Goal: Contribute content: Contribute content

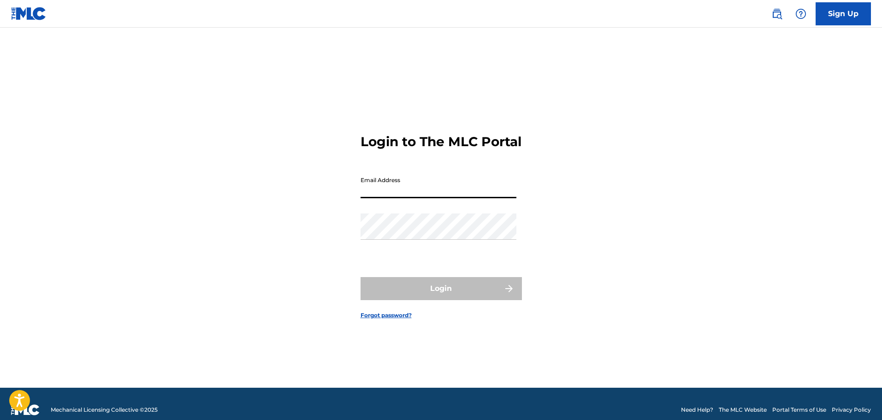
click at [401, 188] on input "Email Address" at bounding box center [438, 185] width 156 height 26
type input "[EMAIL_ADDRESS][DOMAIN_NAME]"
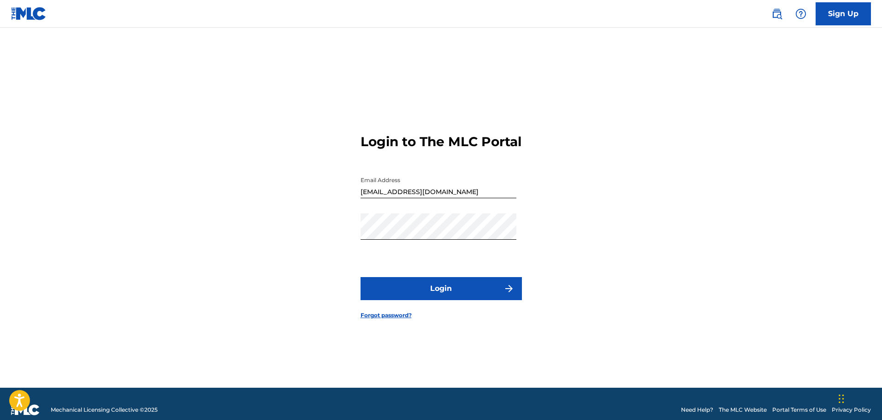
click at [443, 285] on button "Login" at bounding box center [440, 288] width 161 height 23
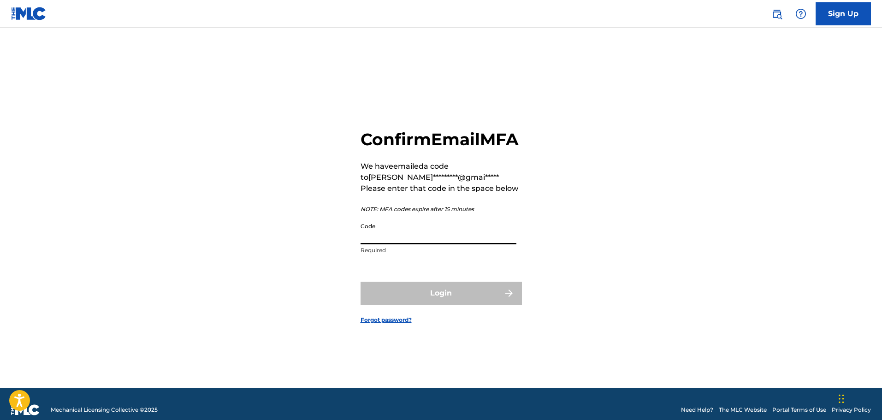
click at [374, 244] on input "Code" at bounding box center [438, 231] width 156 height 26
paste input "619146"
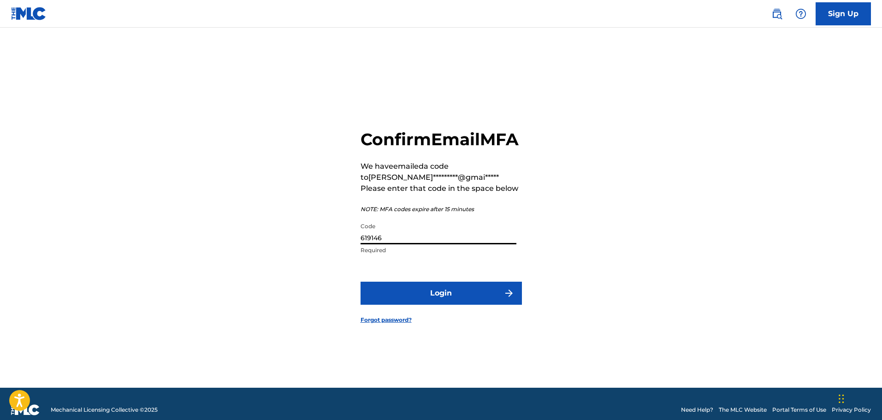
type input "619146"
click at [444, 302] on button "Login" at bounding box center [440, 293] width 161 height 23
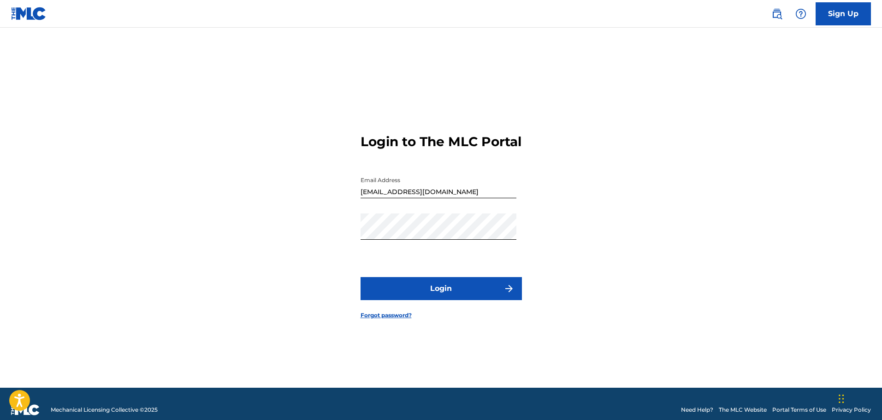
click at [437, 289] on button "Login" at bounding box center [440, 288] width 161 height 23
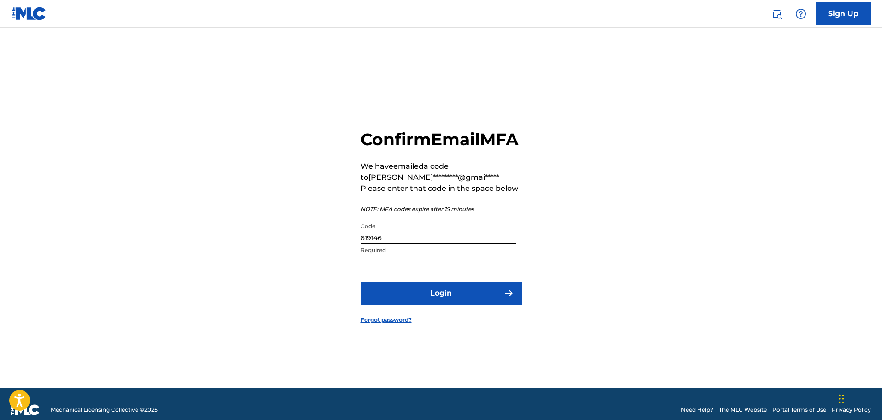
click at [386, 243] on input "619146" at bounding box center [438, 231] width 156 height 26
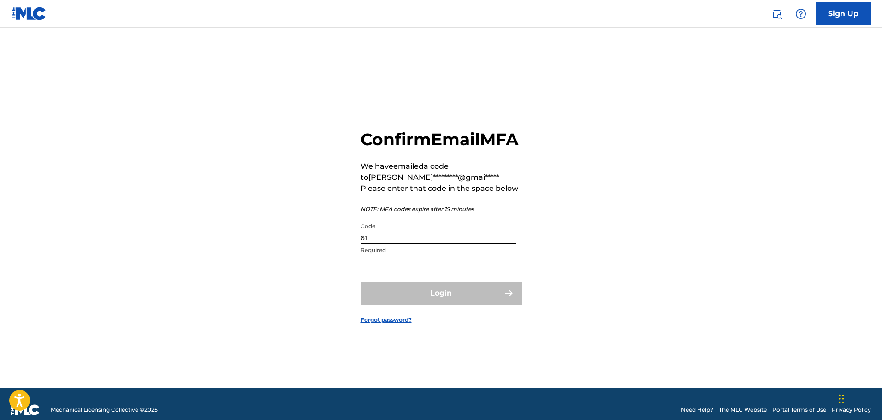
type input "6"
click at [390, 243] on input "Code" at bounding box center [438, 231] width 156 height 26
paste input "869023"
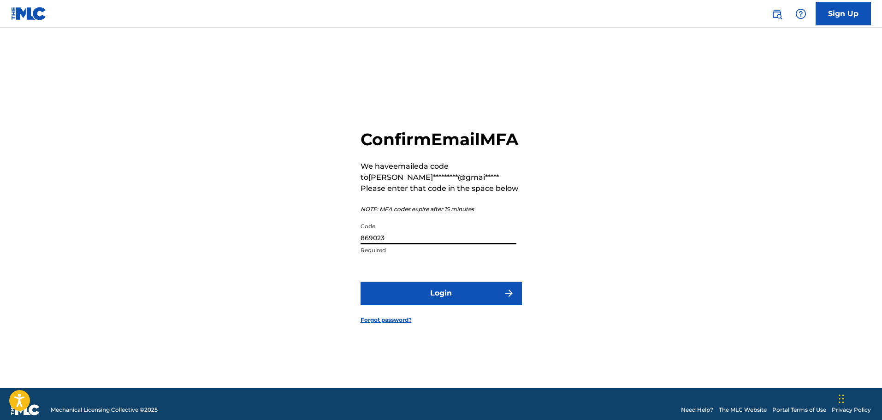
type input "869023"
click at [454, 305] on button "Login" at bounding box center [440, 293] width 161 height 23
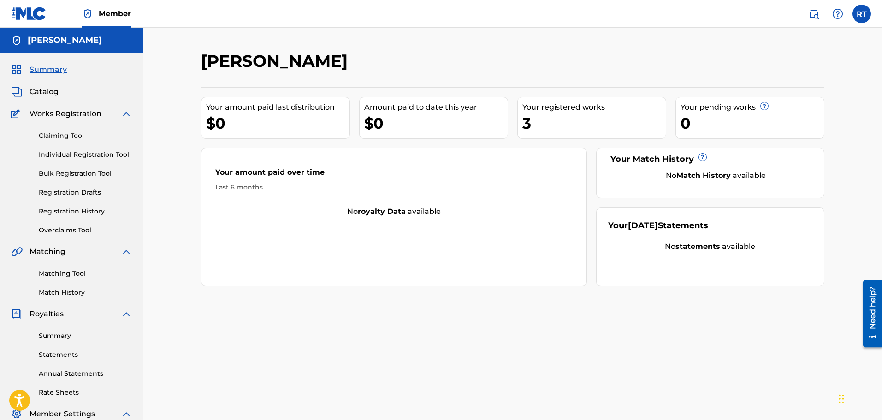
click at [82, 151] on link "Individual Registration Tool" at bounding box center [85, 155] width 93 height 10
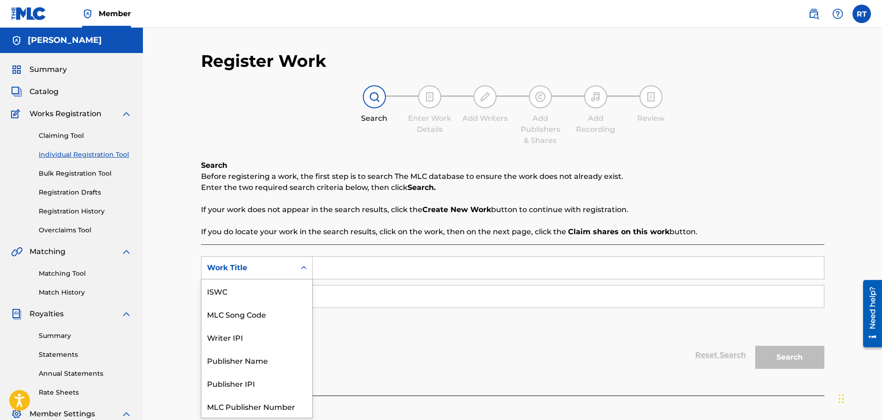
scroll to position [23, 0]
click at [268, 270] on div "Work Title" at bounding box center [248, 267] width 83 height 11
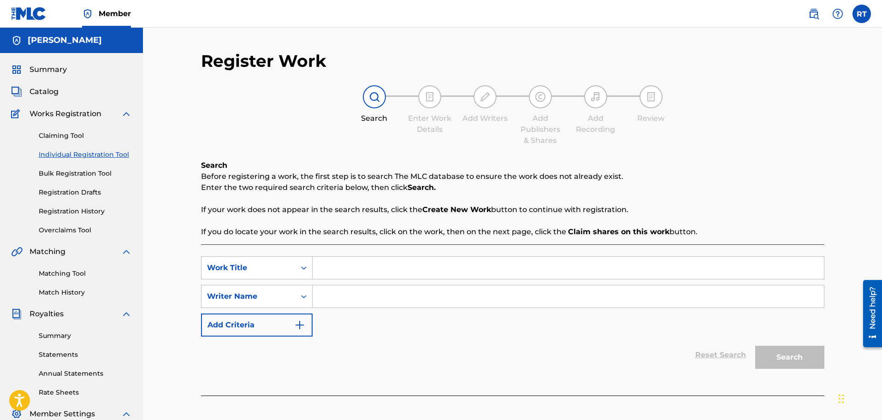
click at [268, 270] on div "Work Title" at bounding box center [248, 267] width 83 height 11
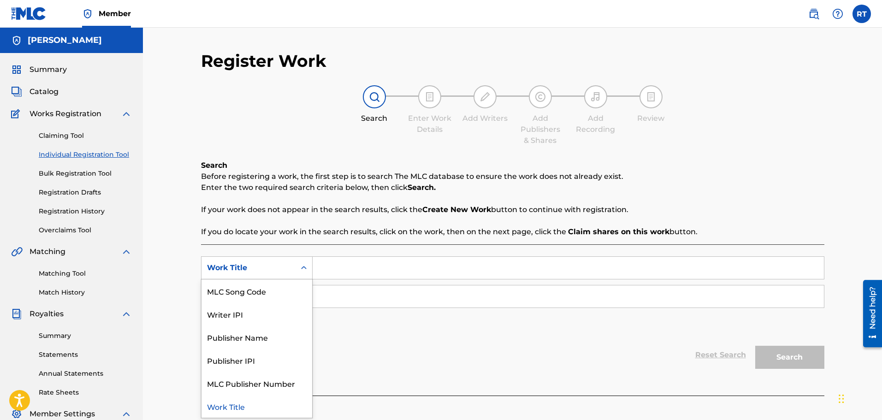
click at [268, 270] on div "Work Title" at bounding box center [248, 267] width 83 height 11
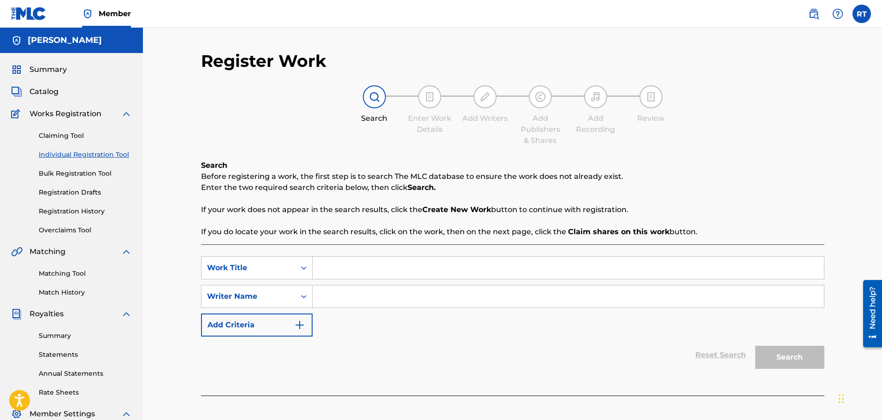
click at [349, 275] on input "Search Form" at bounding box center [568, 268] width 511 height 22
type input "Melanin Queens"
click at [337, 298] on input "Search Form" at bounding box center [568, 296] width 511 height 22
type input "[PERSON_NAME]"
click at [775, 358] on button "Search" at bounding box center [789, 357] width 69 height 23
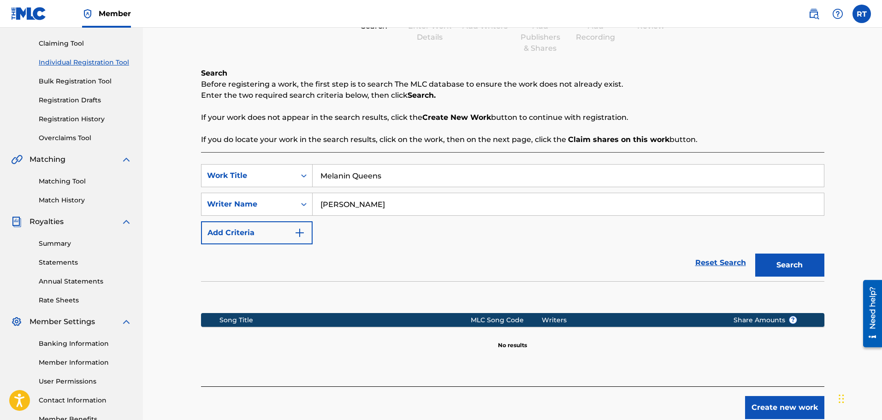
scroll to position [138, 0]
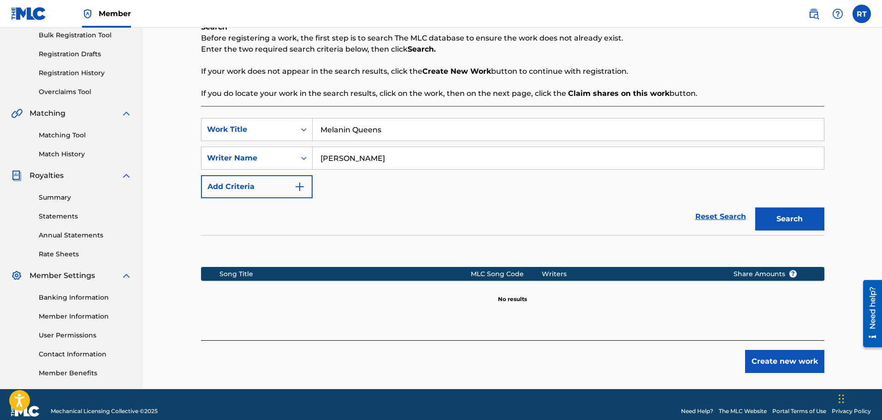
click at [786, 358] on button "Create new work" at bounding box center [784, 361] width 79 height 23
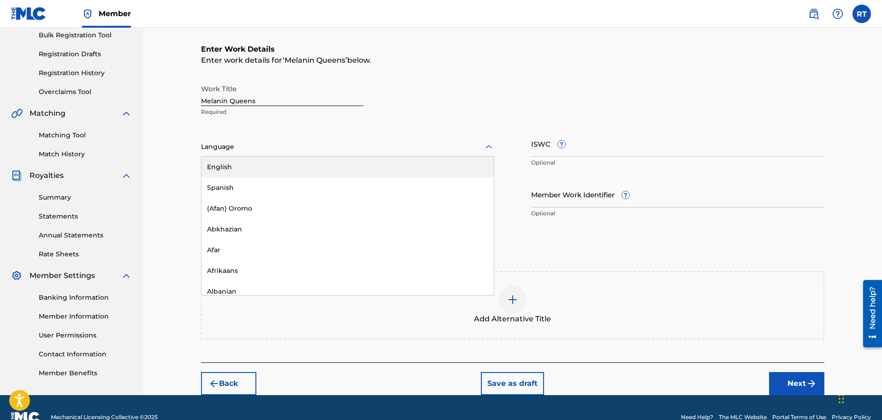
click at [489, 146] on icon at bounding box center [488, 147] width 11 height 11
click at [393, 167] on div "English" at bounding box center [347, 167] width 292 height 21
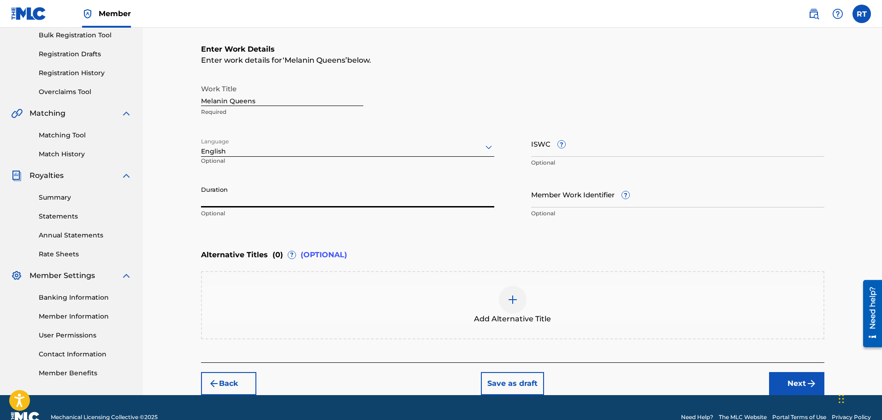
click at [289, 194] on input "Duration" at bounding box center [347, 194] width 293 height 26
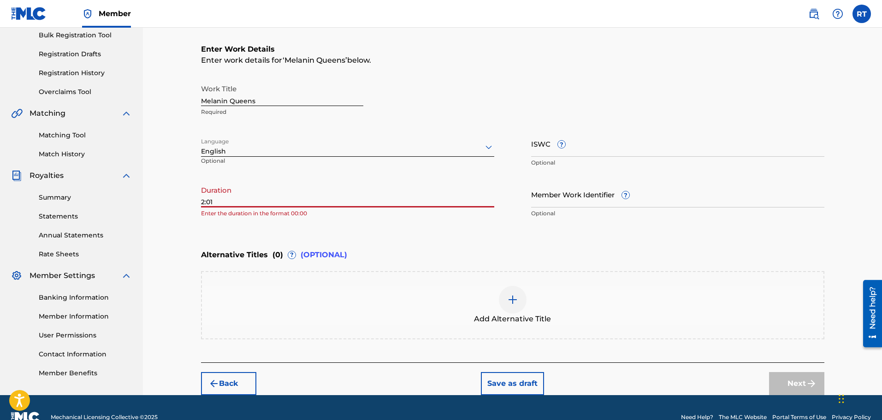
click at [201, 201] on input "2:01" at bounding box center [347, 194] width 293 height 26
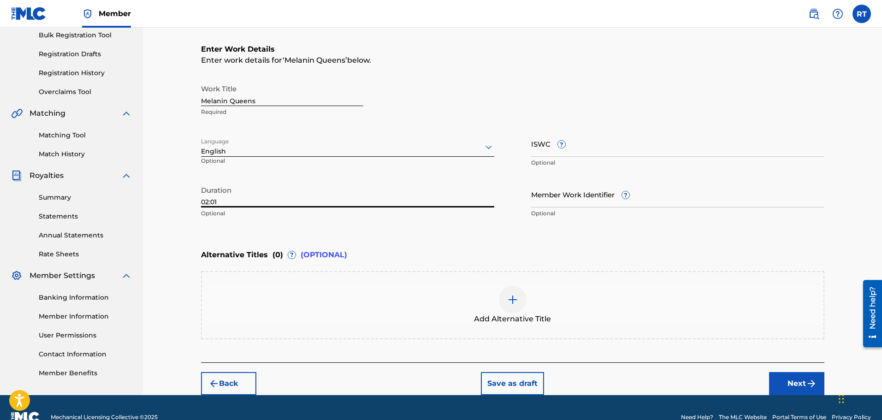
scroll to position [158, 0]
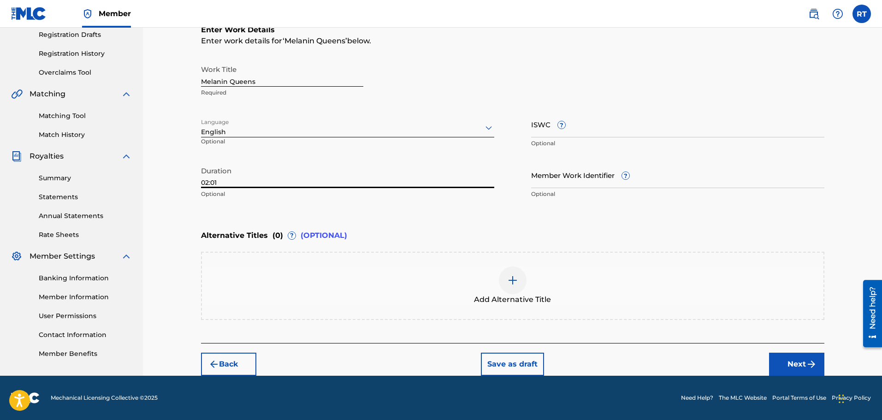
type input "02:01"
click at [800, 360] on button "Next" at bounding box center [796, 364] width 55 height 23
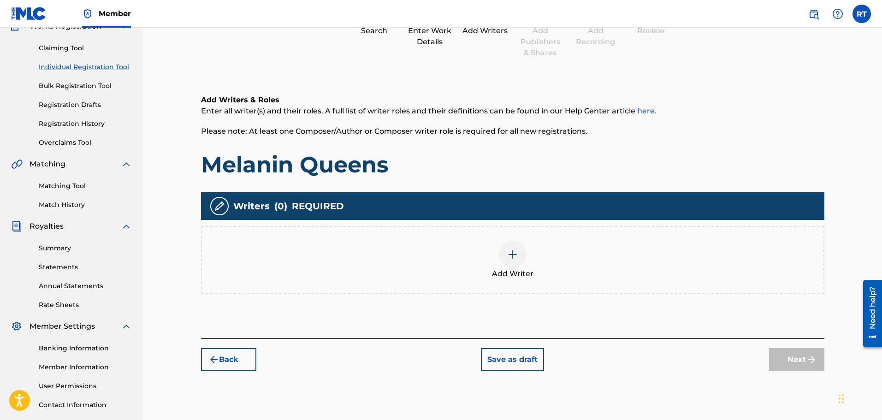
scroll to position [134, 0]
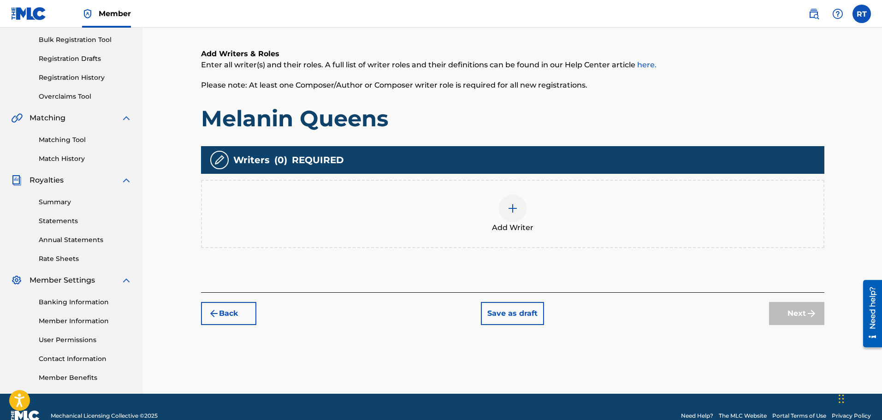
click at [223, 159] on img at bounding box center [219, 159] width 11 height 11
click at [509, 207] on img at bounding box center [512, 208] width 11 height 11
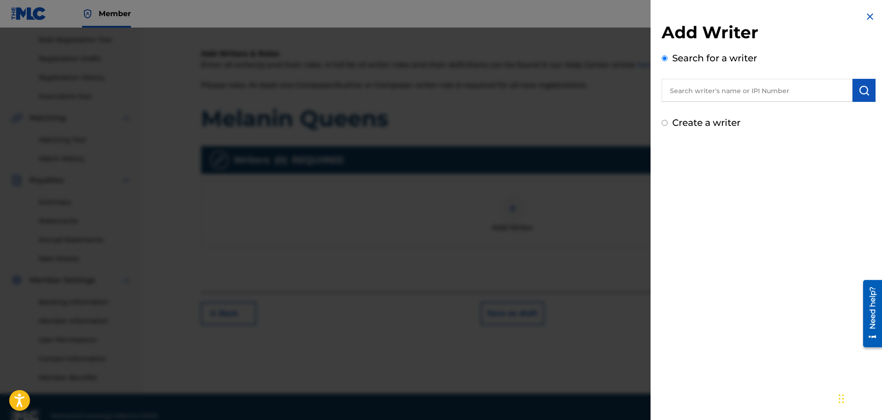
click at [689, 86] on input "text" at bounding box center [757, 90] width 191 height 23
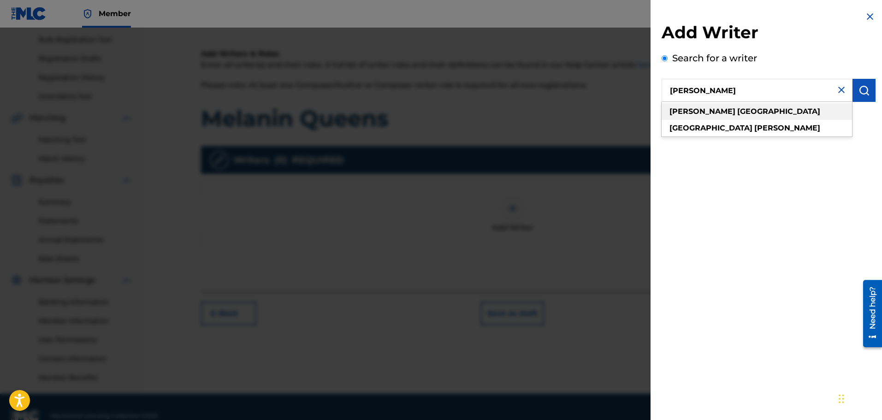
click at [737, 112] on strong "[GEOGRAPHIC_DATA]" at bounding box center [778, 111] width 83 height 9
type input "[PERSON_NAME]"
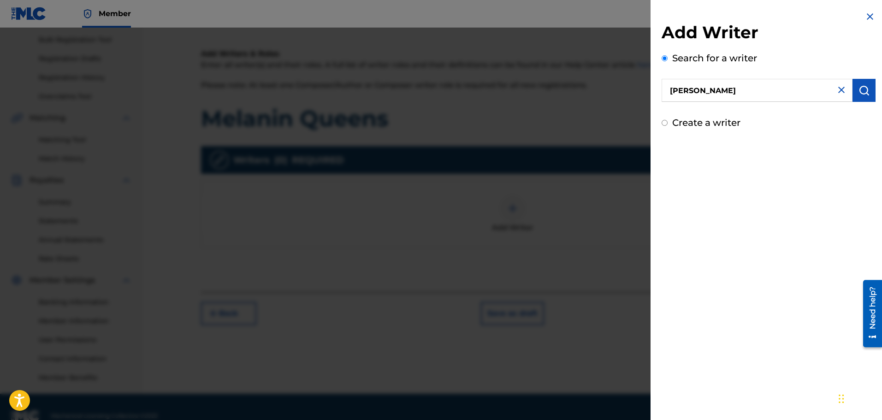
click at [858, 89] on img "submit" at bounding box center [863, 90] width 11 height 11
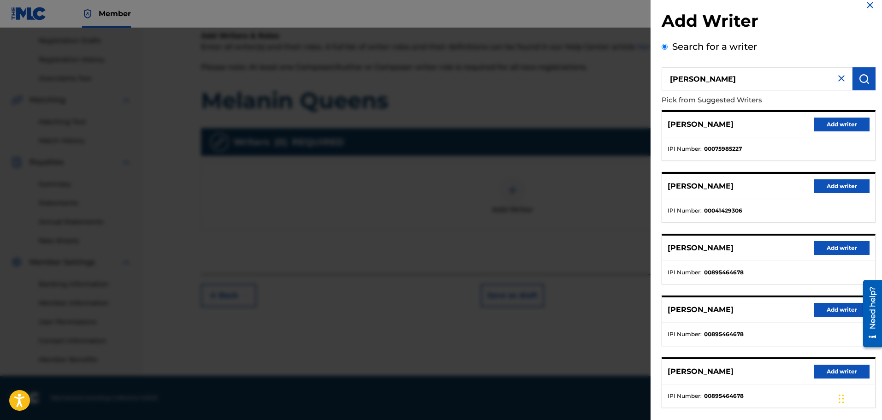
scroll to position [58, 0]
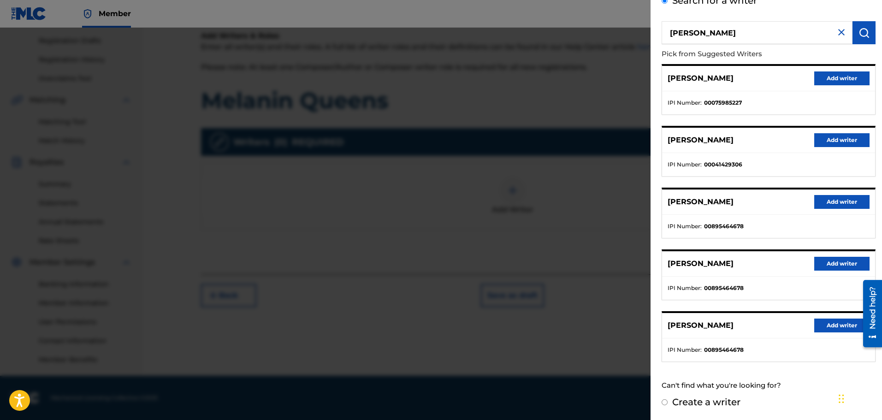
click at [836, 326] on button "Add writer" at bounding box center [841, 326] width 55 height 14
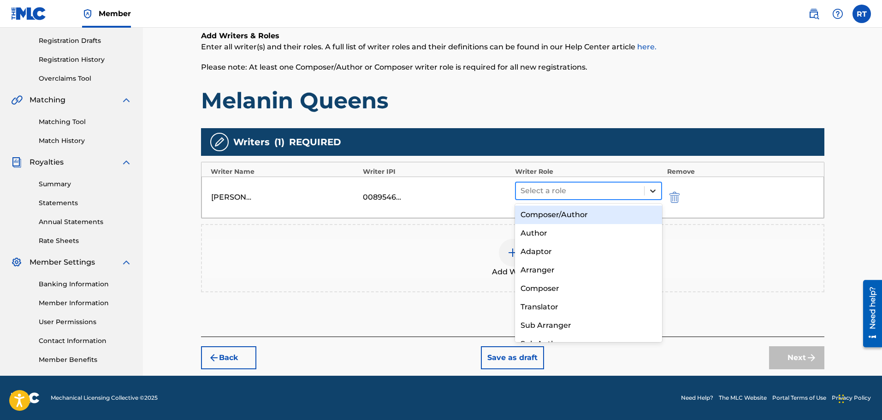
click at [652, 189] on icon at bounding box center [652, 190] width 9 height 9
click at [585, 212] on div "Composer/Author" at bounding box center [589, 215] width 148 height 18
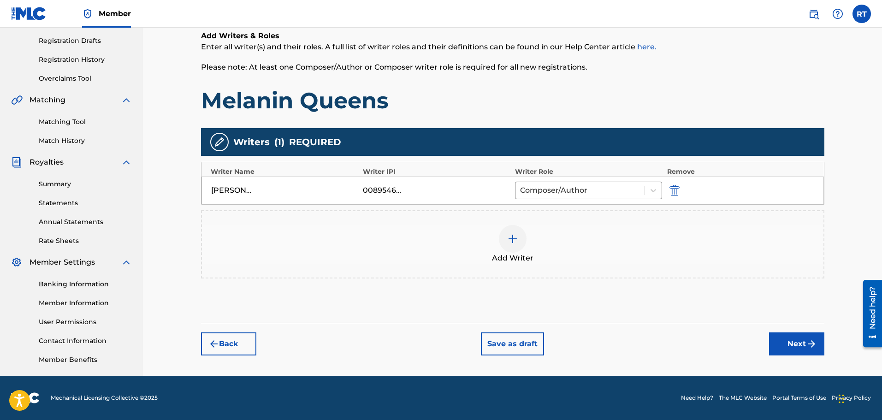
click at [795, 342] on button "Next" at bounding box center [796, 343] width 55 height 23
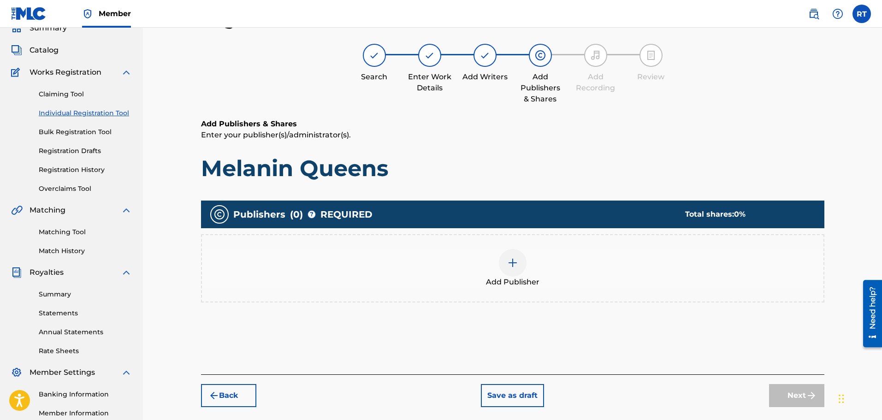
click at [511, 267] on img at bounding box center [512, 262] width 11 height 11
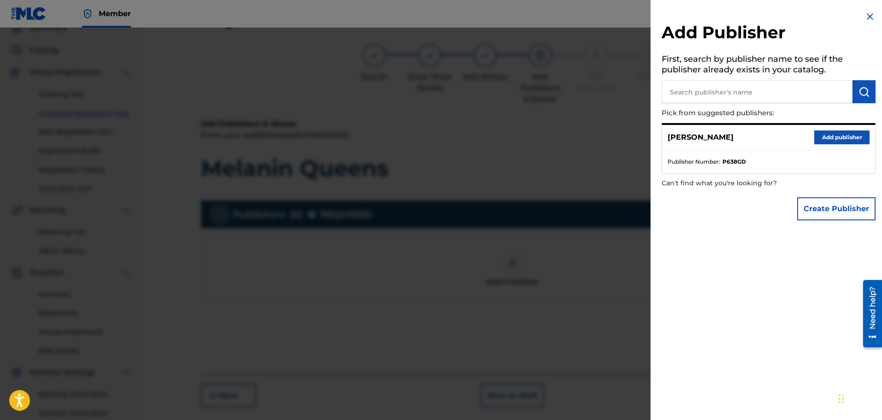
click at [838, 138] on button "Add publisher" at bounding box center [841, 137] width 55 height 14
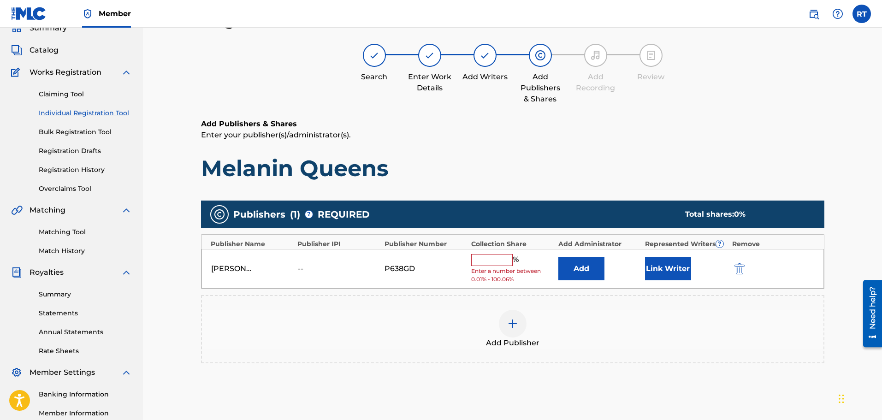
click at [488, 260] on input "text" at bounding box center [491, 260] width 41 height 12
type input "50"
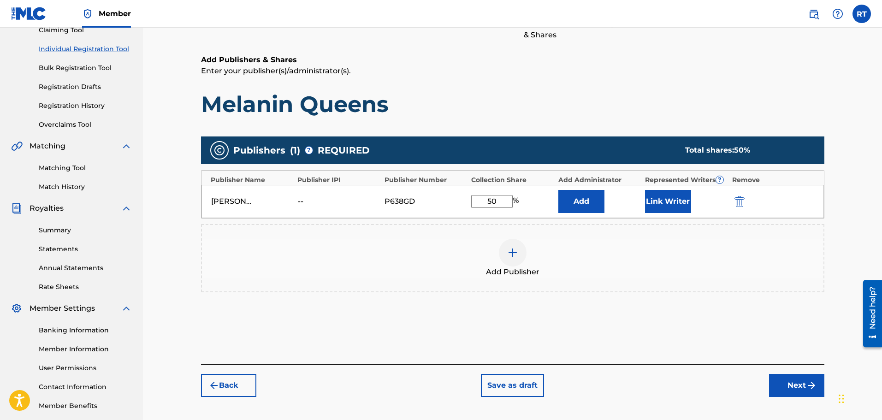
scroll to position [59, 0]
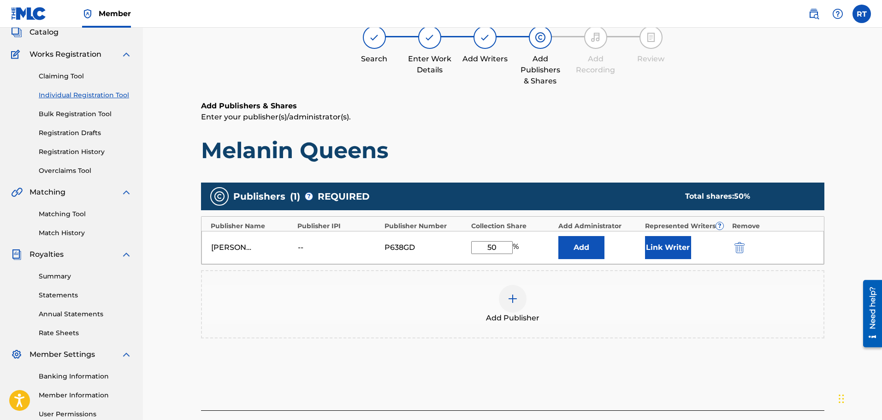
click at [588, 247] on button "Add" at bounding box center [581, 247] width 46 height 23
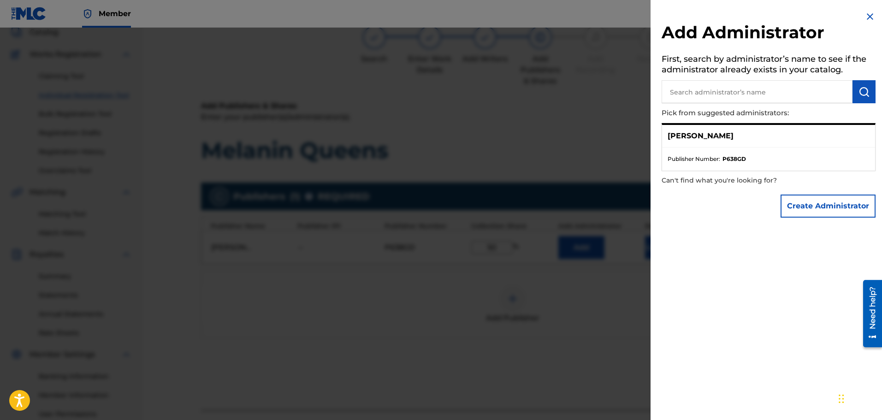
click at [682, 137] on p "[PERSON_NAME]" at bounding box center [701, 135] width 66 height 11
click at [765, 157] on li "Publisher Number : P638GD" at bounding box center [769, 159] width 202 height 8
click at [734, 137] on div "[PERSON_NAME]" at bounding box center [768, 136] width 213 height 23
click at [722, 165] on ul "Publisher Number : P638GD" at bounding box center [768, 159] width 213 height 23
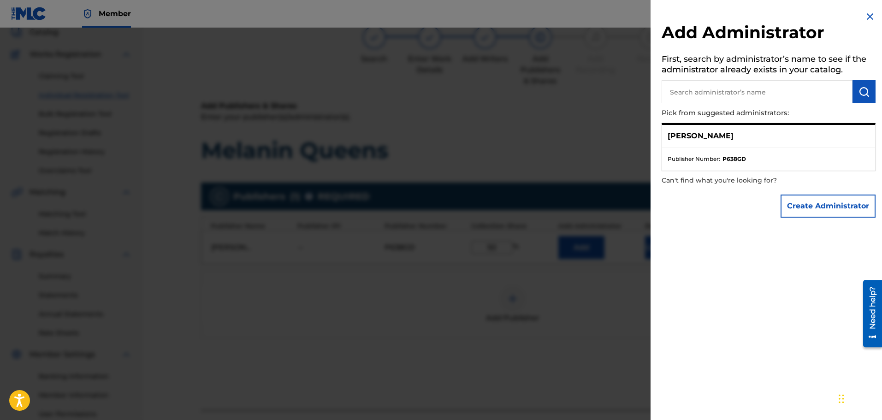
click at [722, 165] on ul "Publisher Number : P638GD" at bounding box center [768, 159] width 213 height 23
click at [689, 93] on input "text" at bounding box center [757, 91] width 191 height 23
type input "[PERSON_NAME]"
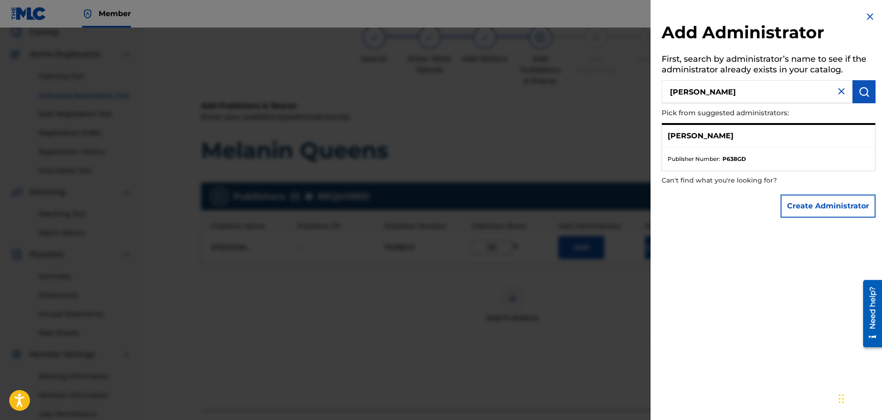
click at [860, 93] on img "submit" at bounding box center [863, 91] width 11 height 11
click at [723, 155] on strong "P638GD" at bounding box center [734, 159] width 24 height 8
click at [708, 139] on p "[PERSON_NAME]" at bounding box center [701, 135] width 66 height 11
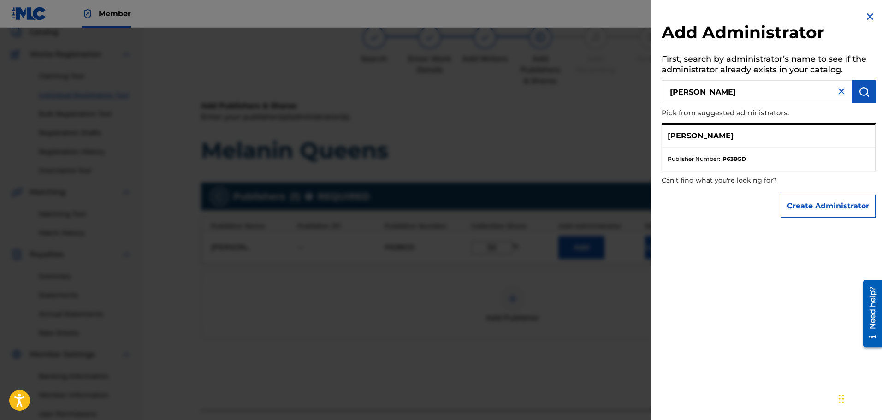
click at [772, 150] on ul "Publisher Number : P638GD" at bounding box center [768, 159] width 213 height 23
click at [774, 137] on div "[PERSON_NAME]" at bounding box center [768, 136] width 213 height 23
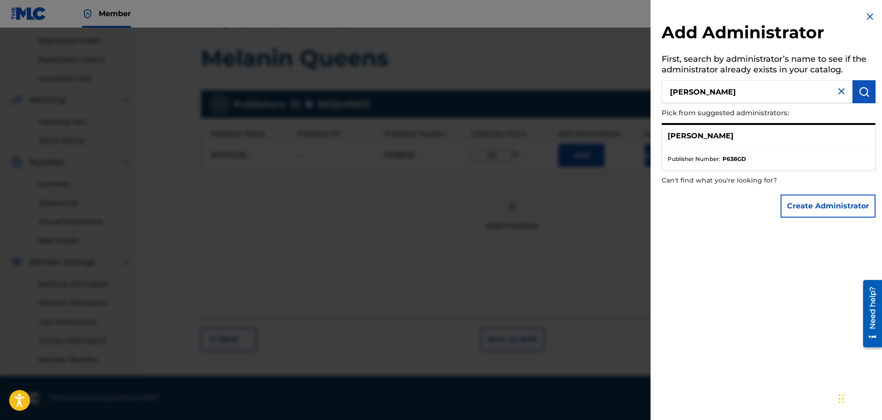
scroll to position [0, 0]
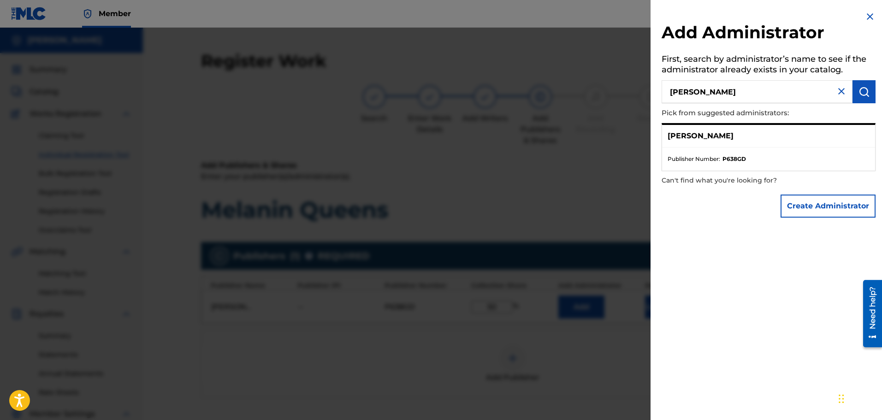
click at [862, 95] on img "submit" at bounding box center [863, 91] width 11 height 11
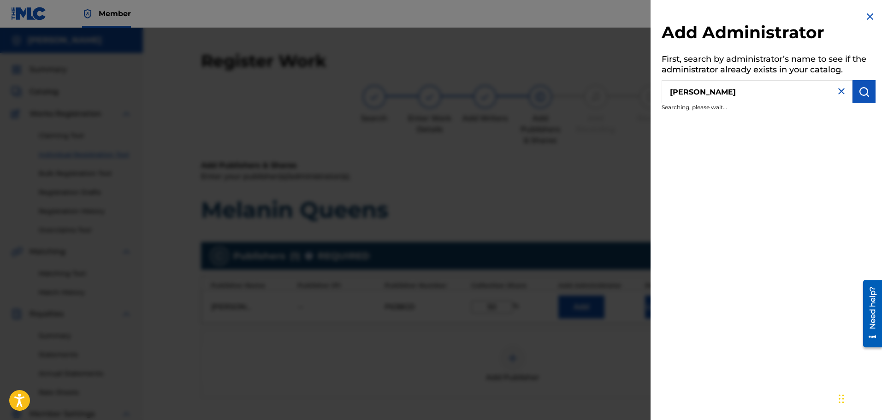
click at [862, 95] on img "submit" at bounding box center [863, 91] width 11 height 11
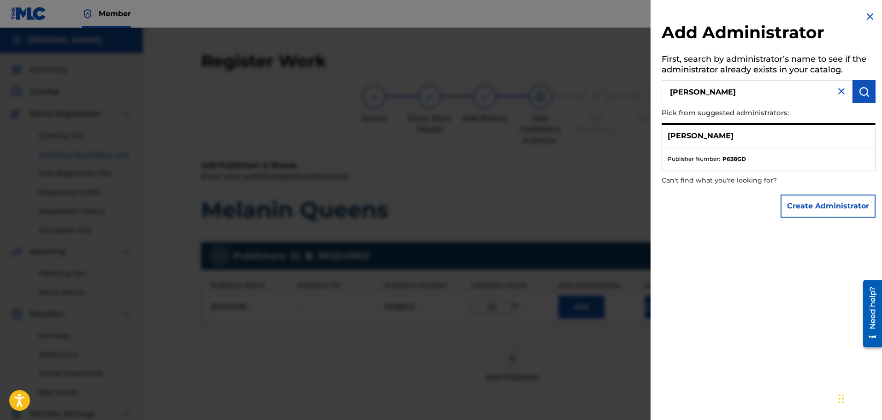
click at [673, 135] on p "[PERSON_NAME]" at bounding box center [701, 135] width 66 height 11
click at [691, 116] on p "Pick from suggested administrators:" at bounding box center [742, 113] width 161 height 20
click at [714, 114] on p "Pick from suggested administrators:" at bounding box center [742, 113] width 161 height 20
click at [711, 183] on p "Can't find what you're looking for?" at bounding box center [742, 180] width 161 height 19
click at [865, 14] on img at bounding box center [869, 16] width 11 height 11
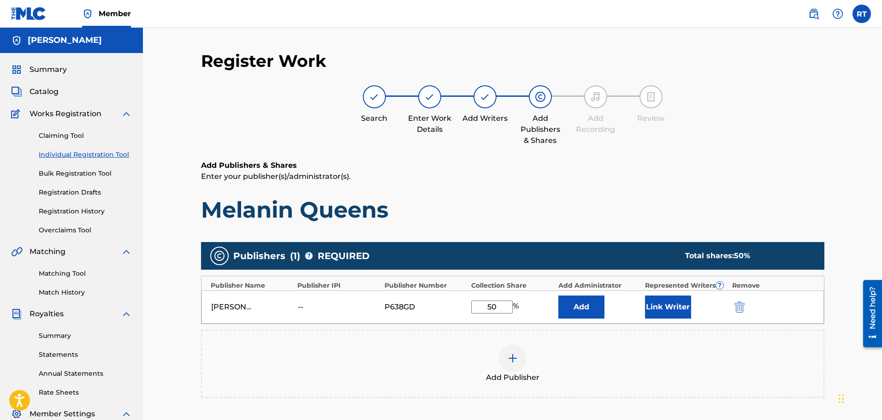
click at [672, 306] on button "Link Writer" at bounding box center [668, 306] width 46 height 23
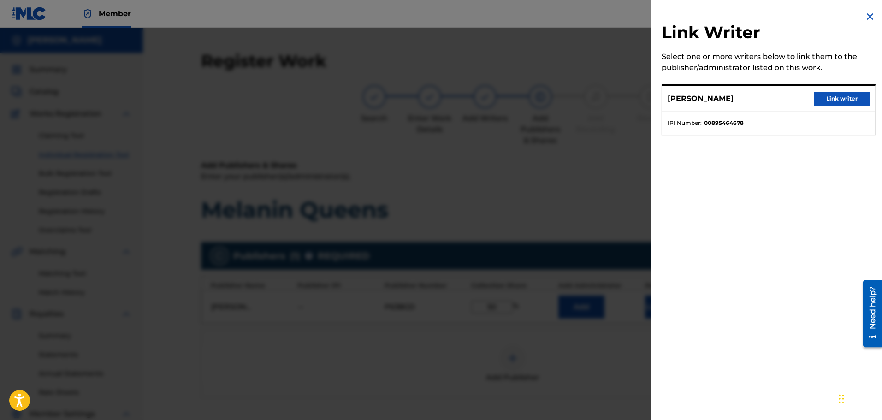
click at [834, 94] on button "Link writer" at bounding box center [841, 99] width 55 height 14
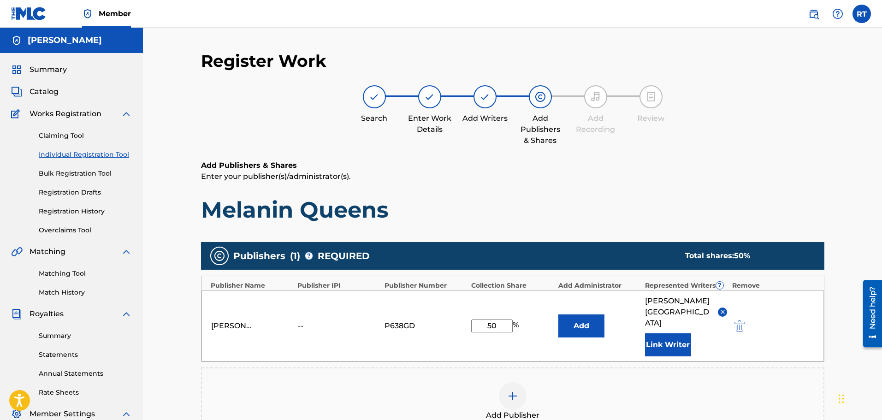
click at [580, 319] on button "Add" at bounding box center [581, 325] width 46 height 23
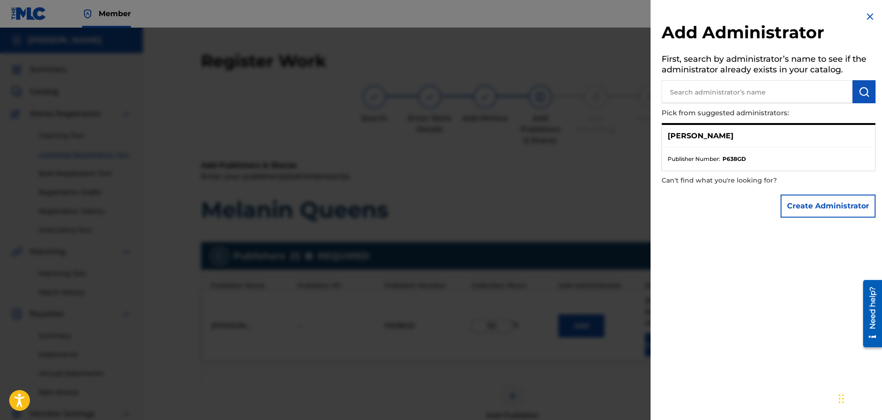
click at [715, 164] on ul "Publisher Number : P638GD" at bounding box center [768, 159] width 213 height 23
click at [715, 160] on span "Publisher Number :" at bounding box center [694, 159] width 53 height 8
click at [725, 156] on strong "P638GD" at bounding box center [734, 159] width 24 height 8
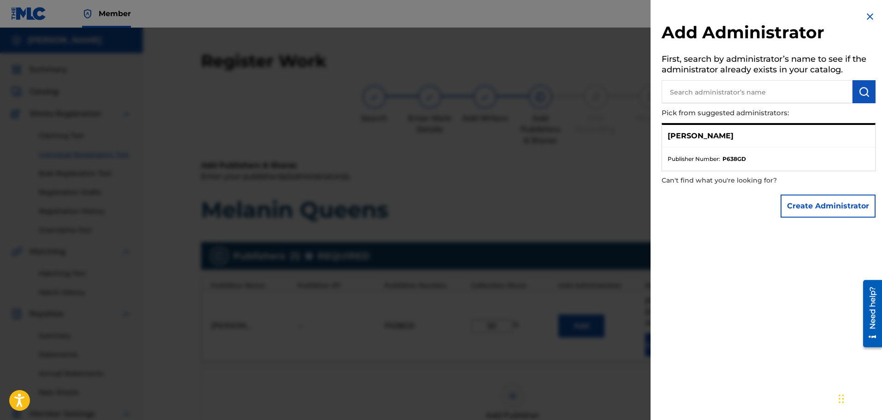
click at [745, 153] on ul "Publisher Number : P638GD" at bounding box center [768, 159] width 213 height 23
click at [724, 138] on p "[PERSON_NAME]" at bounding box center [701, 135] width 66 height 11
click at [866, 16] on img at bounding box center [869, 16] width 11 height 11
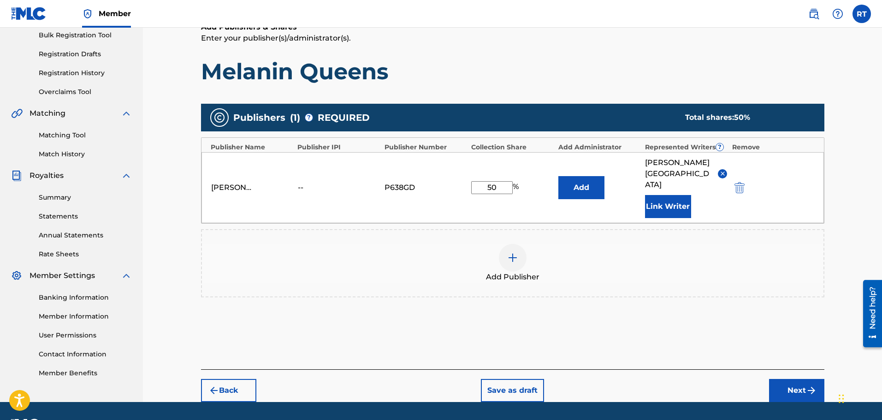
scroll to position [154, 0]
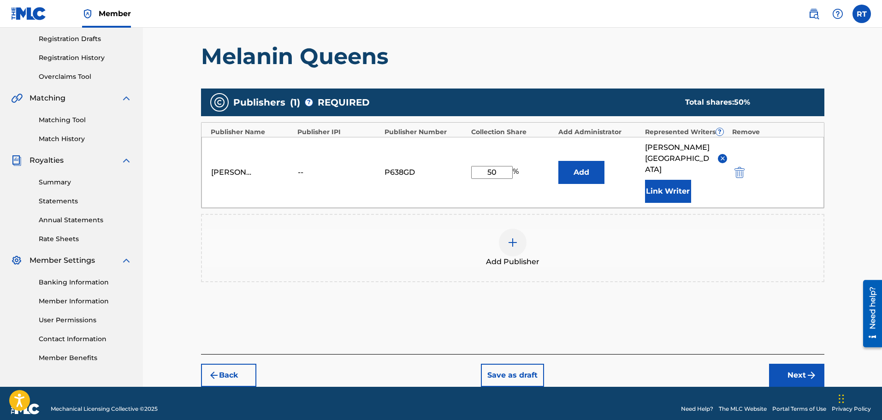
click at [798, 364] on button "Next" at bounding box center [796, 375] width 55 height 23
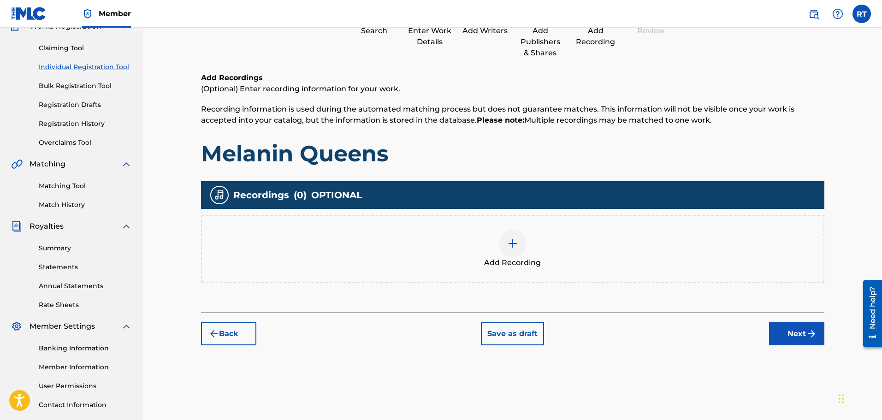
scroll to position [134, 0]
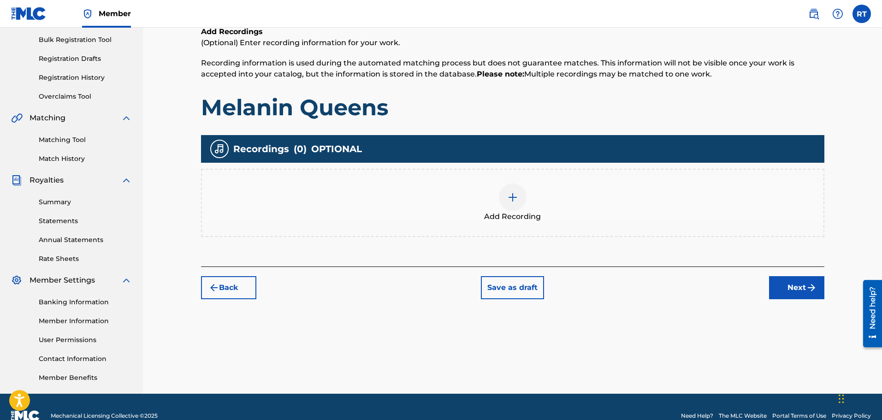
click at [511, 195] on img at bounding box center [512, 197] width 11 height 11
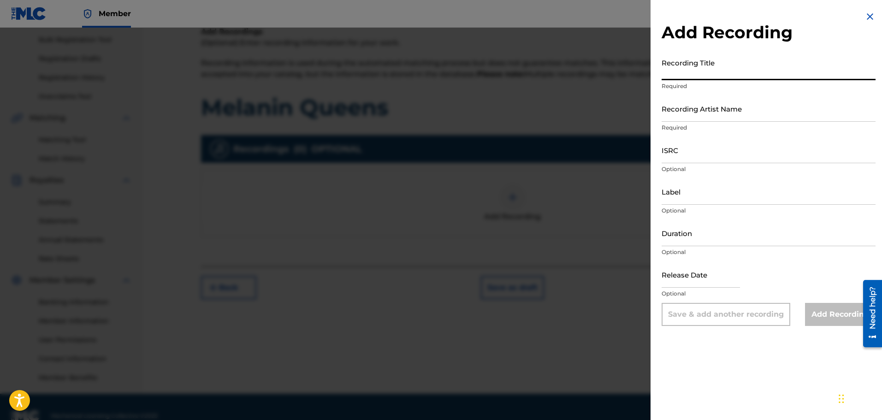
click at [690, 70] on input "Recording Title" at bounding box center [769, 67] width 214 height 26
type input "Melanin Queens"
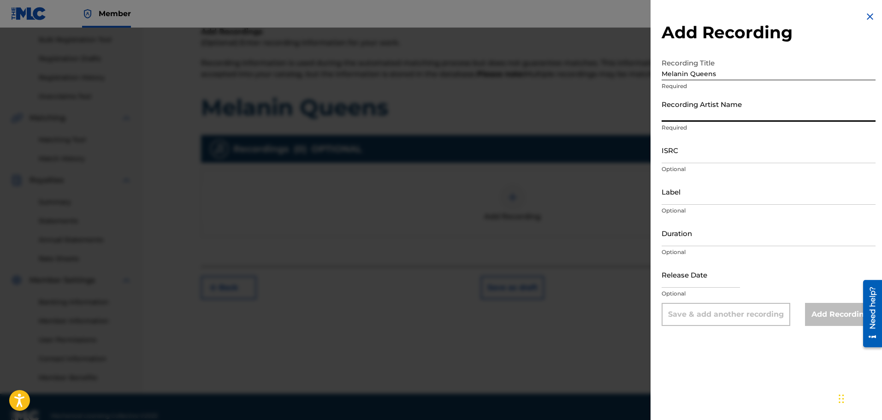
click at [695, 116] on input "Recording Artist Name" at bounding box center [769, 108] width 214 height 26
type input "[PERSON_NAME] Immortal"
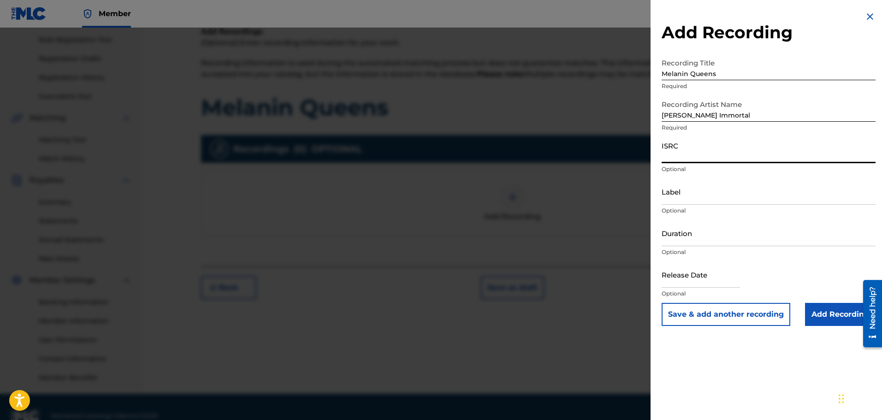
click at [691, 155] on input "ISRC" at bounding box center [769, 150] width 214 height 26
click at [674, 150] on input "ISRC" at bounding box center [769, 150] width 214 height 26
paste input "CMA9M2500001"
type input "CMA9M2500001"
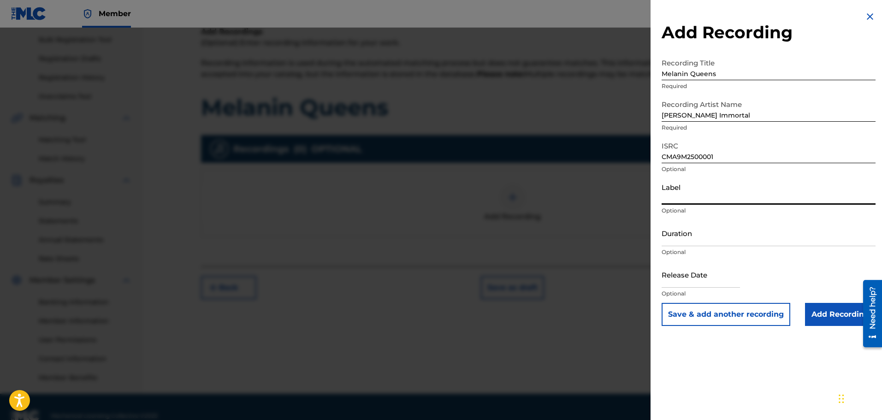
click at [679, 195] on input "Label" at bounding box center [769, 191] width 214 height 26
type input "Rim Plug Records"
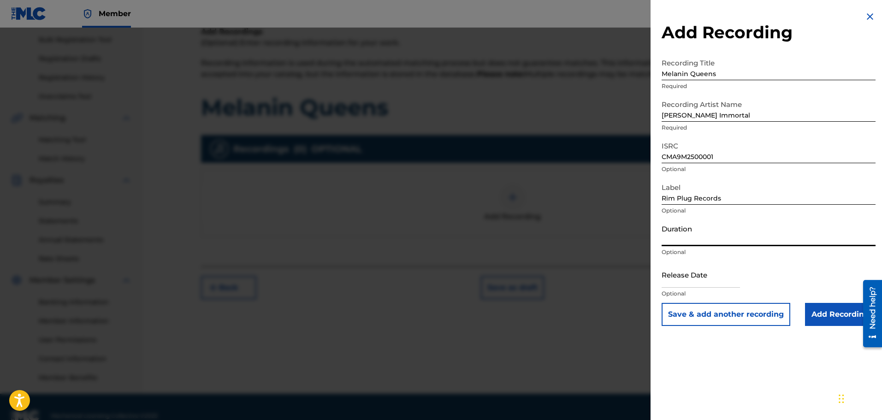
click at [673, 236] on input "Duration" at bounding box center [769, 233] width 214 height 26
type input "02:01"
click at [690, 276] on input "text" at bounding box center [701, 274] width 78 height 26
select select "7"
select select "2025"
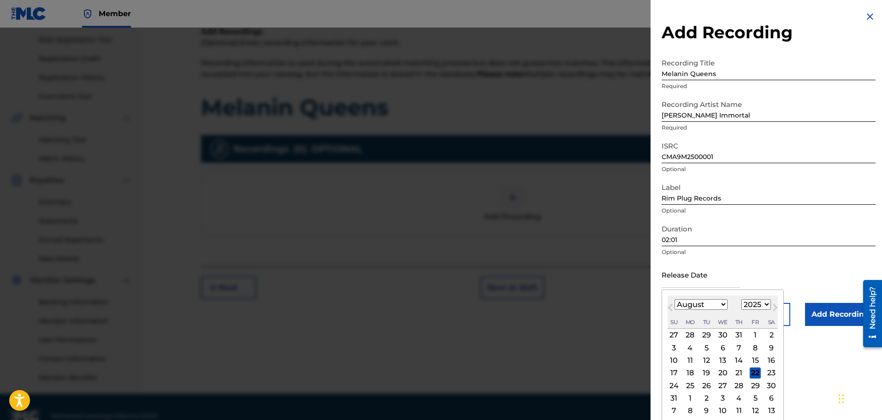
click at [768, 304] on button "Next Month" at bounding box center [775, 309] width 15 height 15
select select "8"
click at [671, 386] on div "28" at bounding box center [673, 385] width 11 height 11
type input "[DATE]"
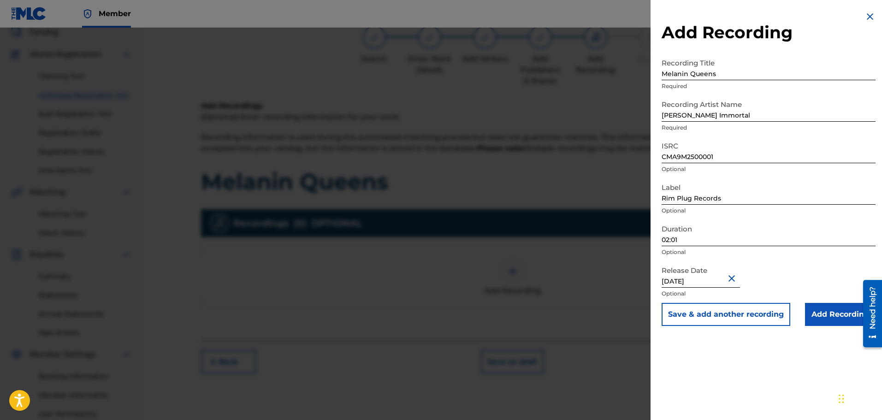
scroll to position [152, 0]
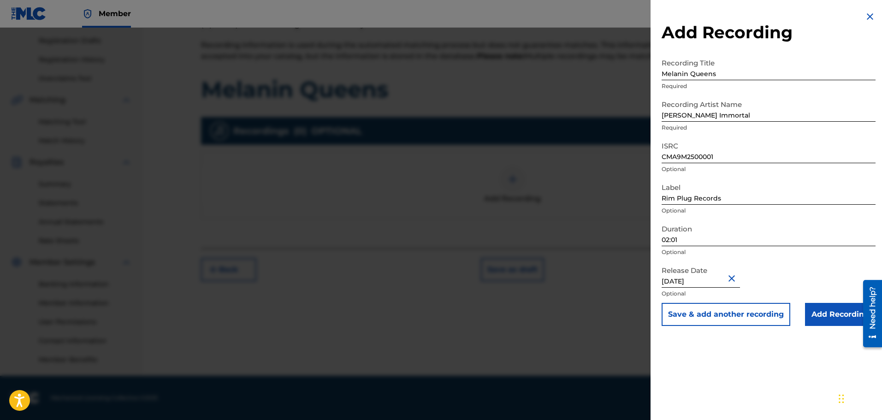
click at [713, 313] on button "Save & add another recording" at bounding box center [726, 314] width 129 height 23
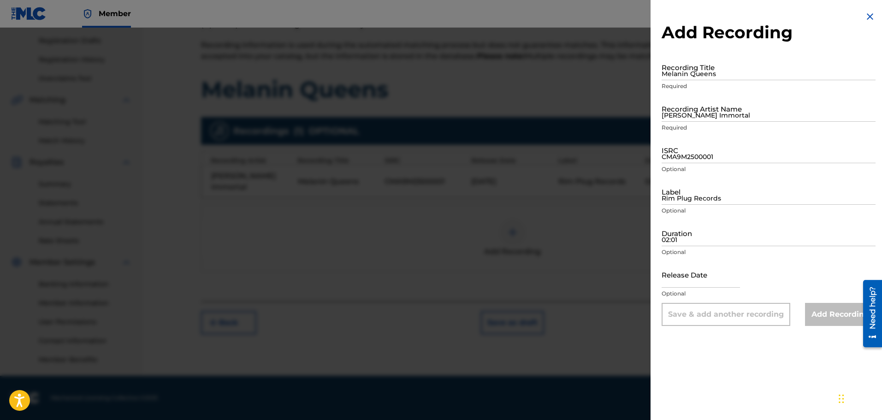
click at [691, 70] on input "Melanin Queens" at bounding box center [769, 67] width 214 height 26
type input "zawwa"
click at [687, 113] on input "[PERSON_NAME] Immortal" at bounding box center [769, 108] width 214 height 26
type input "[PERSON_NAME] Immortal"
click at [677, 153] on input "CMA9M2500001" at bounding box center [769, 150] width 214 height 26
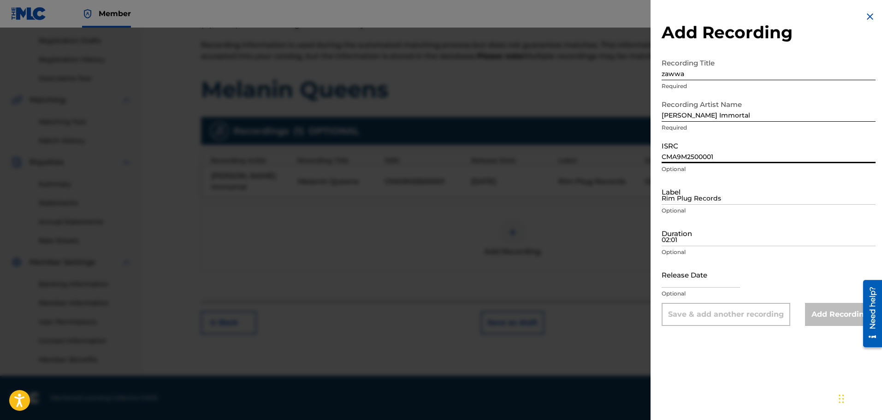
paste input "2"
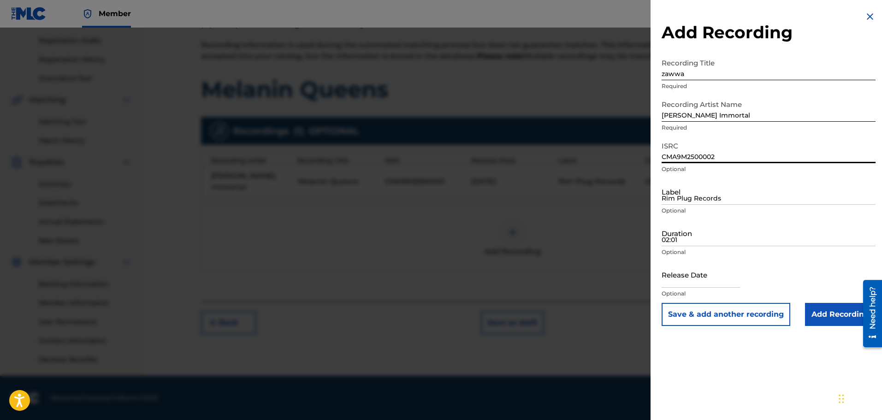
type input "CMA9M2500002"
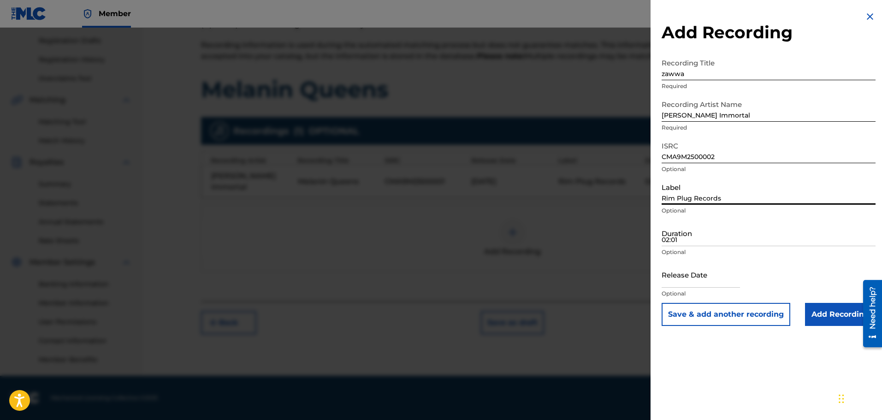
click at [689, 193] on input "Rim Plug Records" at bounding box center [769, 191] width 214 height 26
type input "Rim Plug Records"
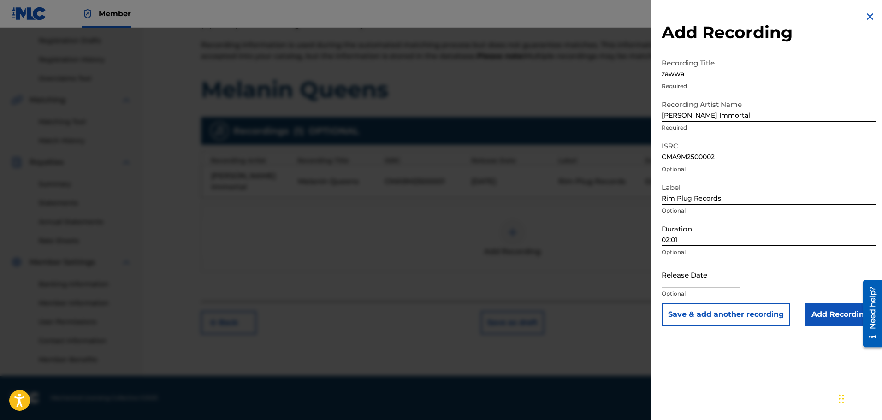
click at [673, 239] on input "02:01" at bounding box center [769, 233] width 214 height 26
type input "02:40"
click at [690, 295] on p "Optional" at bounding box center [769, 294] width 214 height 8
click at [696, 294] on p "Optional" at bounding box center [769, 294] width 214 height 8
click at [709, 290] on p "Optional" at bounding box center [769, 294] width 214 height 8
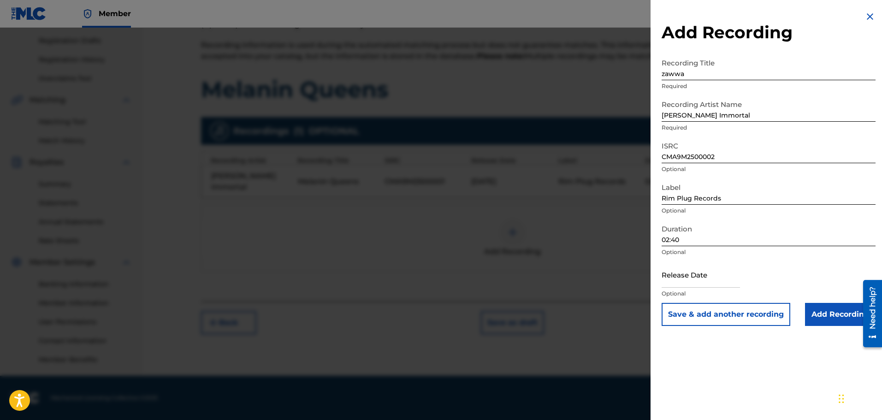
click at [712, 279] on input "text" at bounding box center [701, 274] width 78 height 26
select select "7"
select select "2025"
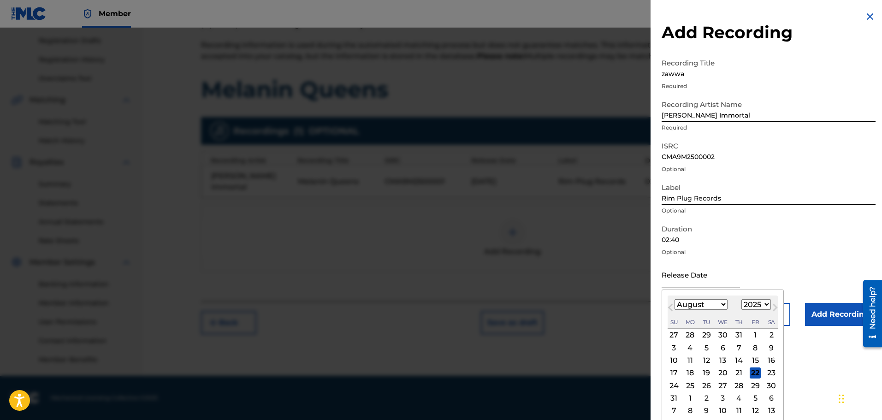
click at [712, 279] on input "text" at bounding box center [701, 274] width 78 height 26
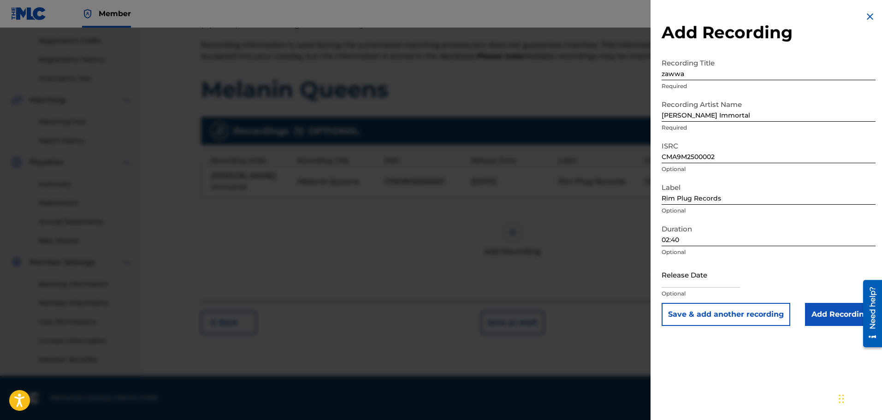
click at [774, 286] on div "Release Date Optional" at bounding box center [769, 281] width 214 height 41
select select "7"
select select "2025"
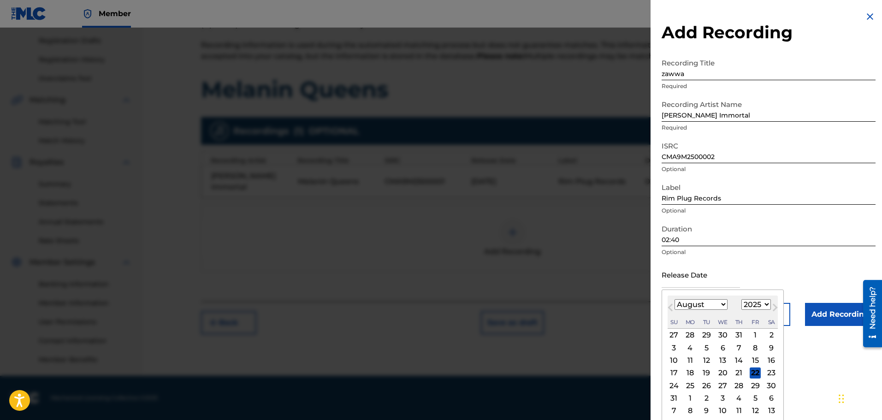
click at [704, 281] on input "text" at bounding box center [701, 274] width 78 height 26
click at [680, 302] on select "January February March April May June July August September October November De…" at bounding box center [700, 304] width 53 height 11
select select "8"
click at [674, 299] on select "January February March April May June July August September October November De…" at bounding box center [700, 304] width 53 height 11
click at [674, 385] on div "28" at bounding box center [673, 385] width 11 height 11
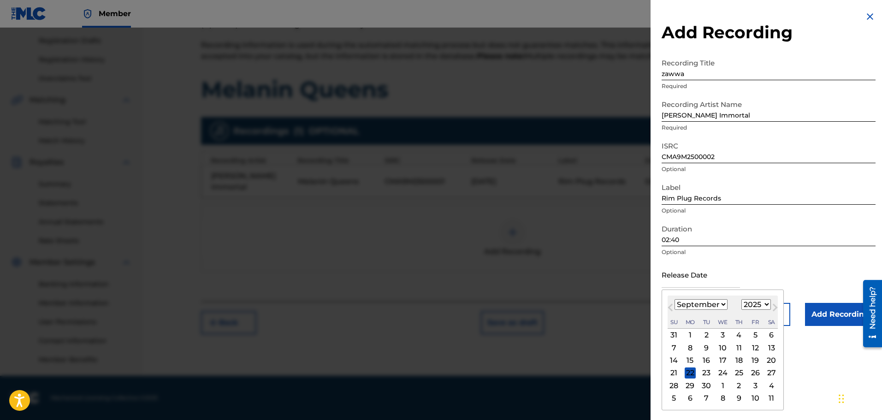
type input "[DATE]"
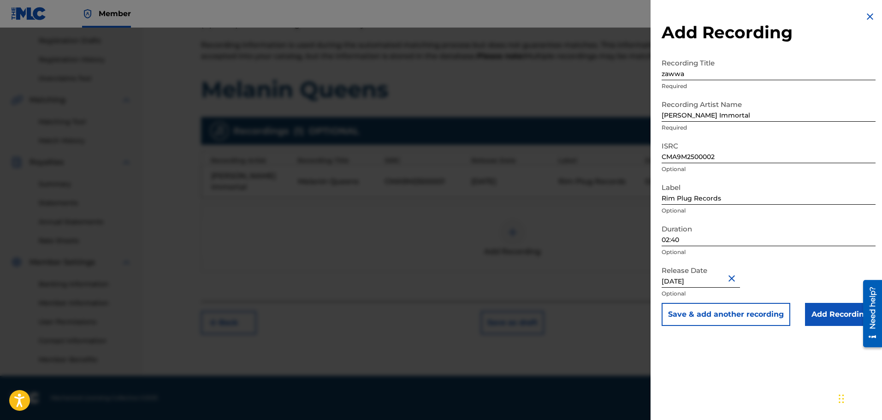
click at [844, 311] on input "Add Recording" at bounding box center [840, 314] width 71 height 23
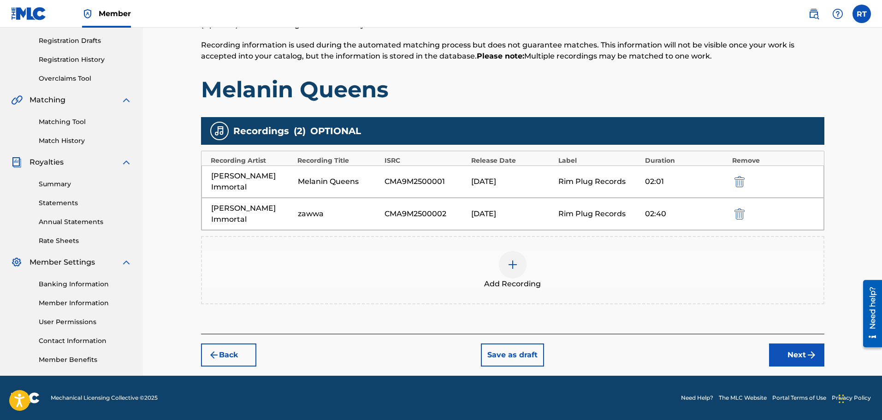
click at [522, 208] on div "[DATE]" at bounding box center [512, 213] width 82 height 11
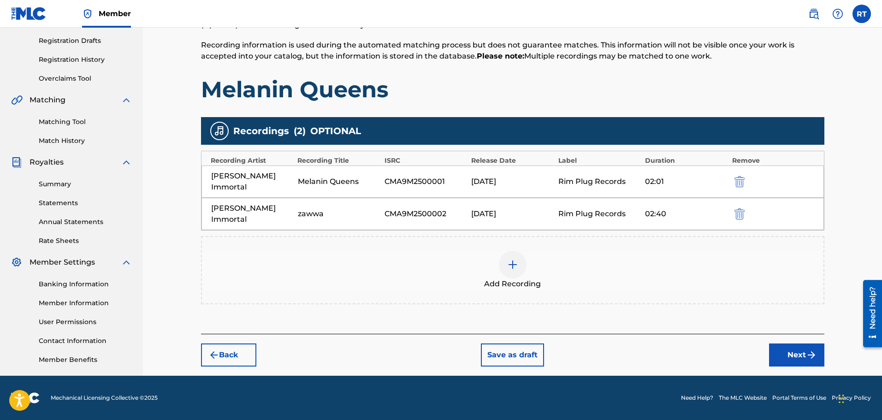
click at [520, 169] on div "[PERSON_NAME] Immortal Melanin Queens CMA9M2500001 [DATE] Rim Plug Records 02:01" at bounding box center [512, 181] width 622 height 32
click at [226, 343] on button "Back" at bounding box center [228, 354] width 55 height 23
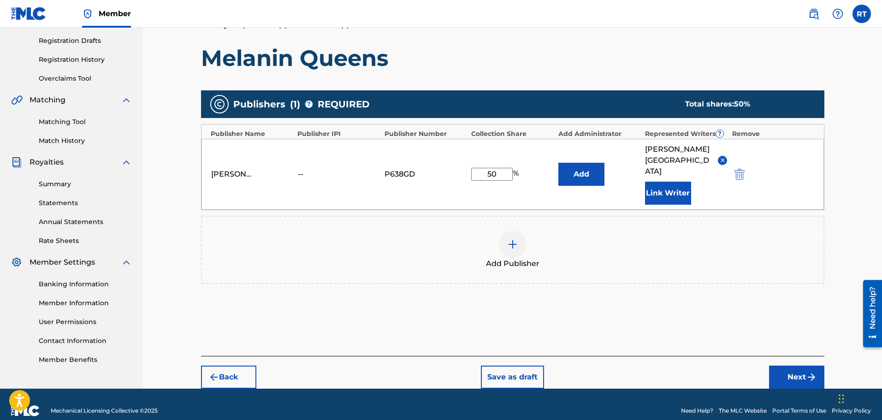
click at [797, 366] on button "Next" at bounding box center [796, 377] width 55 height 23
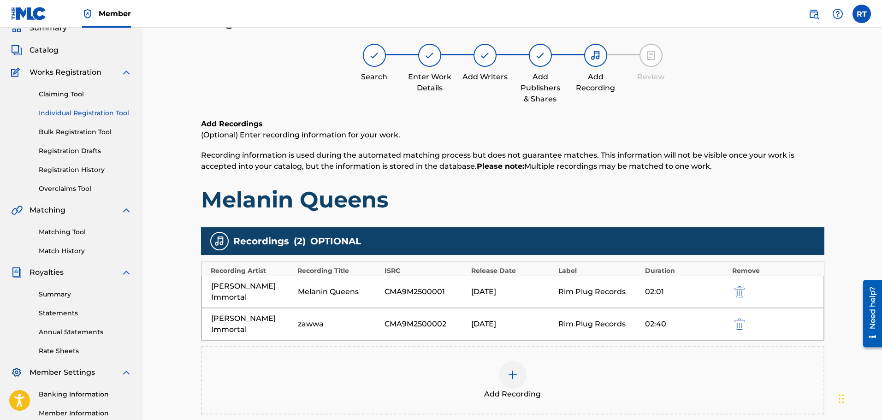
click at [488, 286] on div "[DATE]" at bounding box center [512, 291] width 82 height 11
click at [488, 267] on div "Release Date" at bounding box center [512, 271] width 83 height 10
click at [485, 246] on div "Recordings ( 2 ) OPTIONAL" at bounding box center [512, 241] width 623 height 28
click at [320, 243] on span "OPTIONAL" at bounding box center [335, 241] width 51 height 14
click at [262, 243] on span "Recordings" at bounding box center [261, 241] width 56 height 14
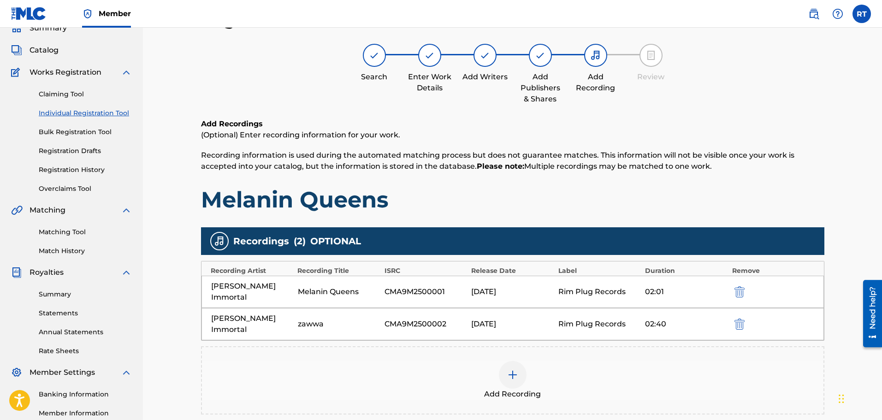
click at [229, 241] on div "Recordings ( 2 ) OPTIONAL" at bounding box center [512, 241] width 623 height 28
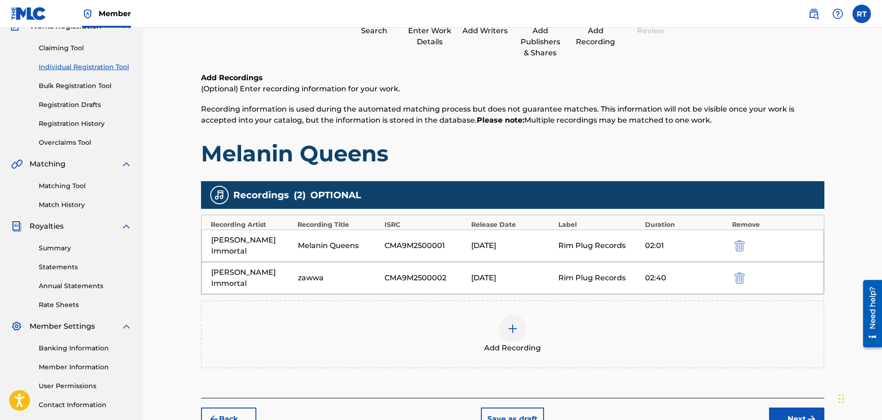
click at [735, 240] on img "submit" at bounding box center [739, 245] width 10 height 11
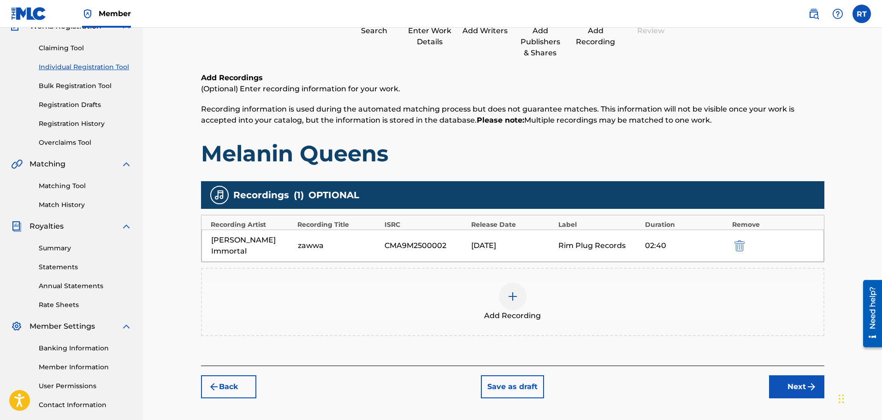
click at [739, 242] on img "submit" at bounding box center [739, 245] width 10 height 11
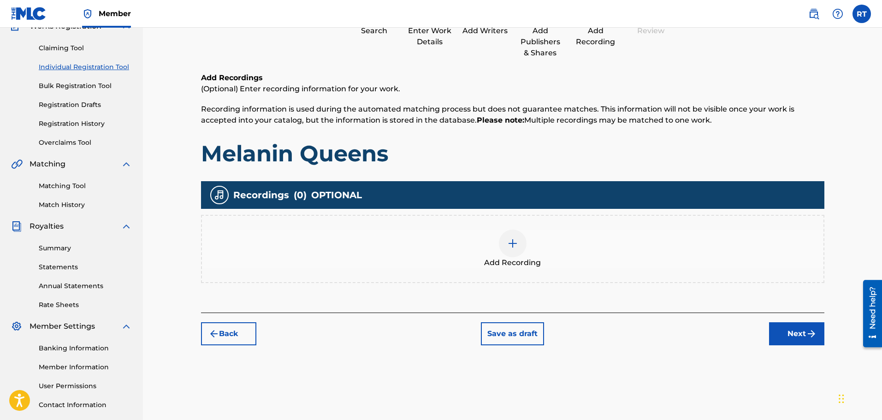
click at [514, 240] on img at bounding box center [512, 243] width 11 height 11
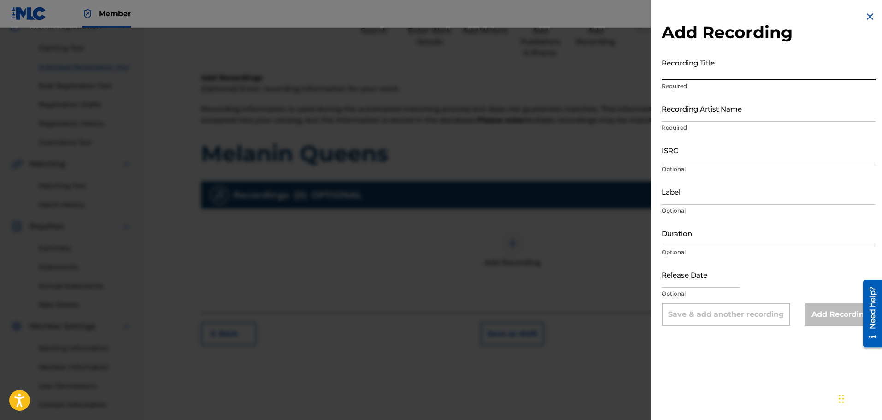
click at [671, 70] on input "Recording Title" at bounding box center [769, 67] width 214 height 26
type input "Melanin Queens"
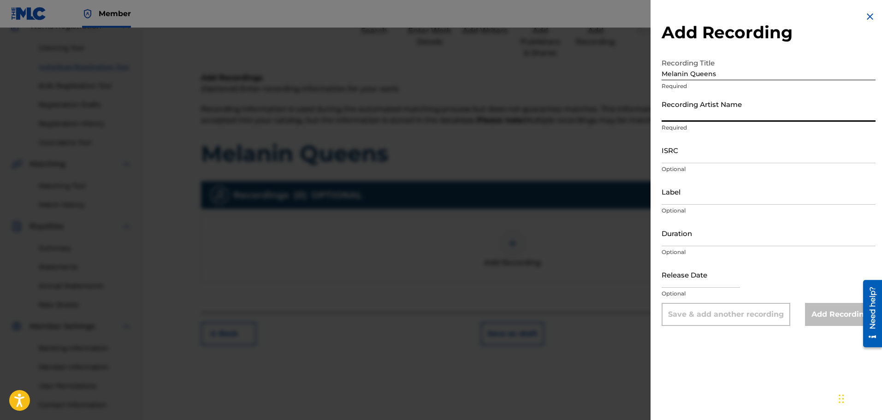
click at [696, 115] on input "Recording Artist Name" at bounding box center [769, 108] width 214 height 26
type input "[PERSON_NAME] Immortal"
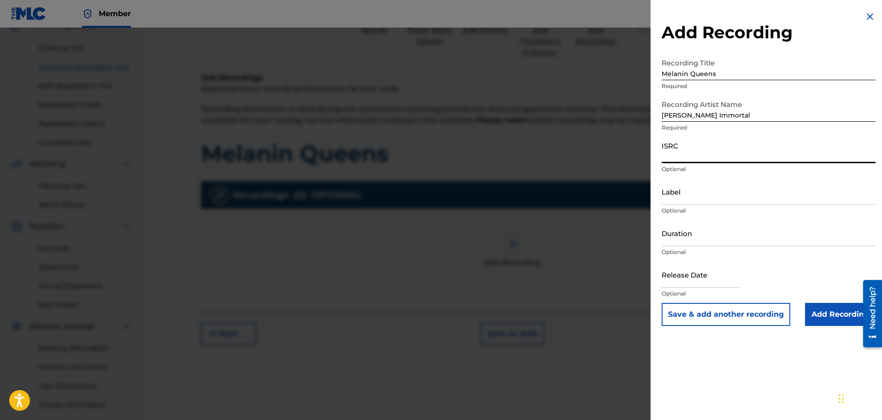
click at [668, 157] on input "ISRC" at bounding box center [769, 150] width 214 height 26
click at [671, 159] on input "ISRC" at bounding box center [769, 150] width 214 height 26
paste input "CMA9M2500001"
type input "CMA9M2500001"
click at [687, 191] on input "Label" at bounding box center [769, 191] width 214 height 26
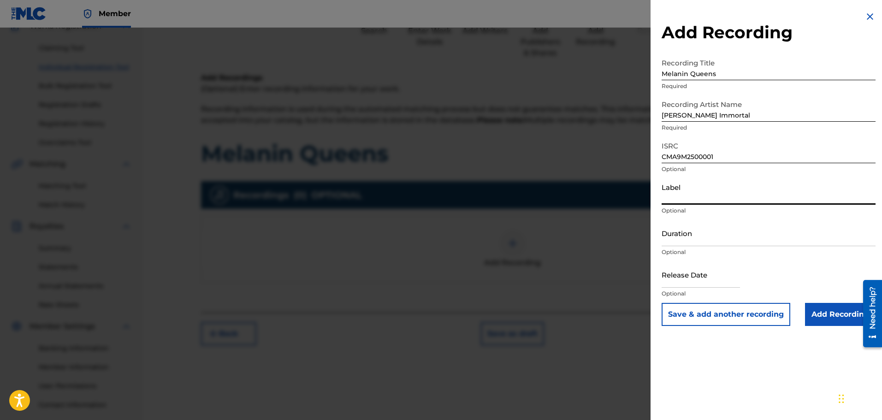
type input "Rim Plug Records"
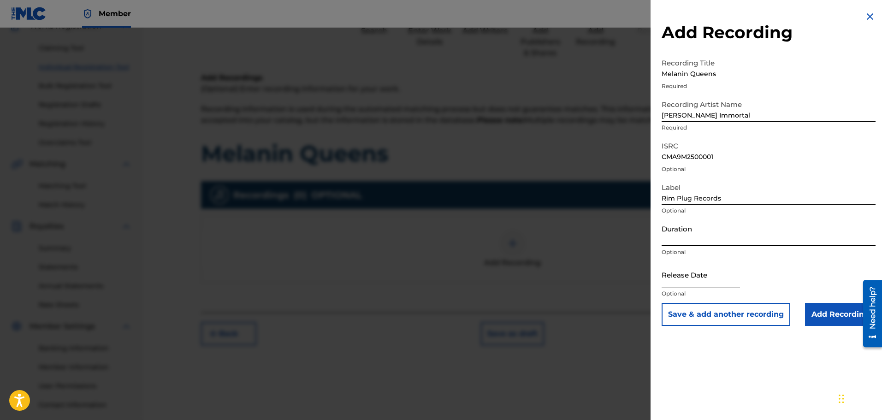
click at [681, 239] on input "Duration" at bounding box center [769, 233] width 214 height 26
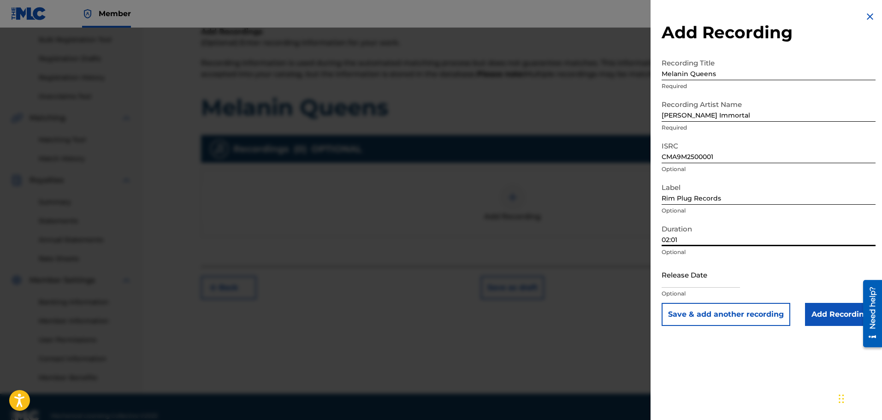
type input "02:01"
click at [685, 279] on input "text" at bounding box center [701, 274] width 78 height 26
select select "7"
select select "2025"
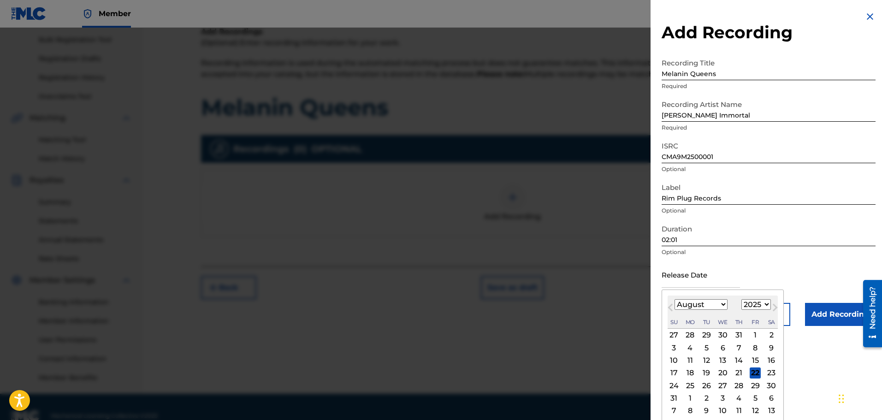
type input "[DATE]"
select select "8"
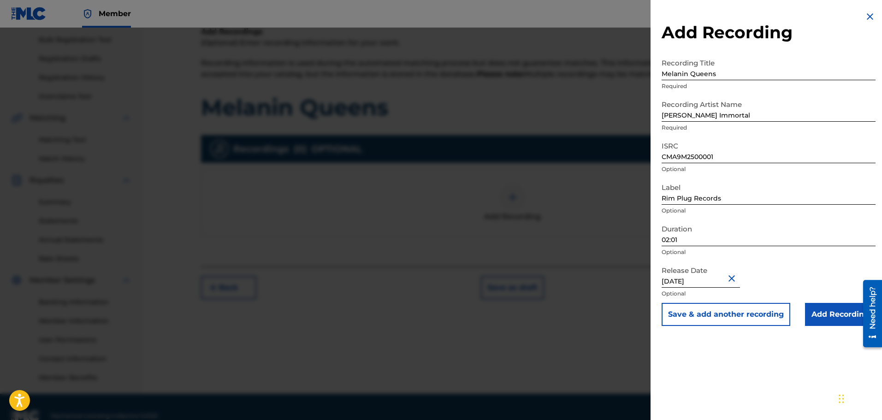
click at [739, 314] on button "Save & add another recording" at bounding box center [726, 314] width 129 height 23
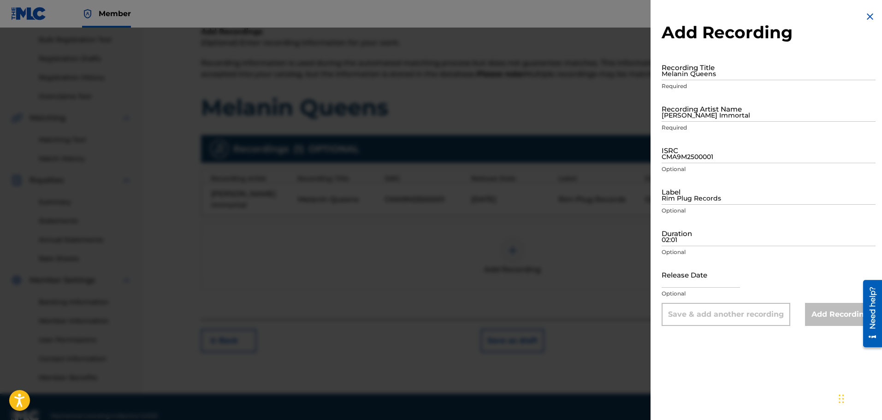
click at [682, 73] on input "Melanin Queens" at bounding box center [769, 67] width 214 height 26
type input "zawwa"
click at [670, 112] on input "[PERSON_NAME] Immortal" at bounding box center [769, 108] width 214 height 26
type input "[PERSON_NAME] Immortal"
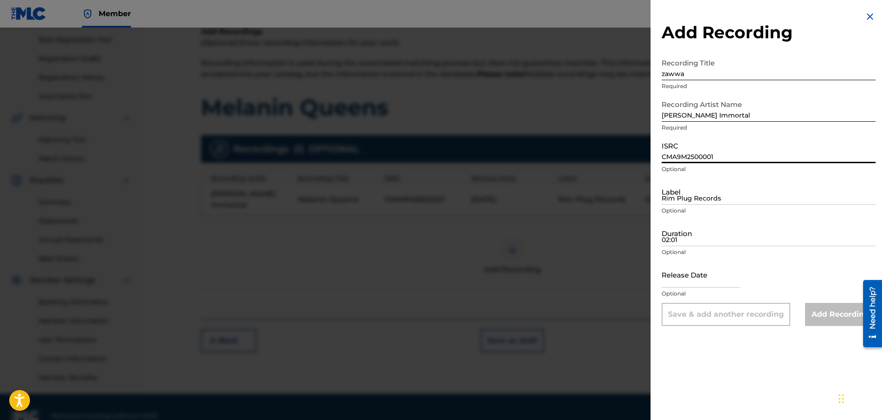
click at [672, 153] on input "CMA9M2500001" at bounding box center [769, 150] width 214 height 26
type input "CMA9M2500002"
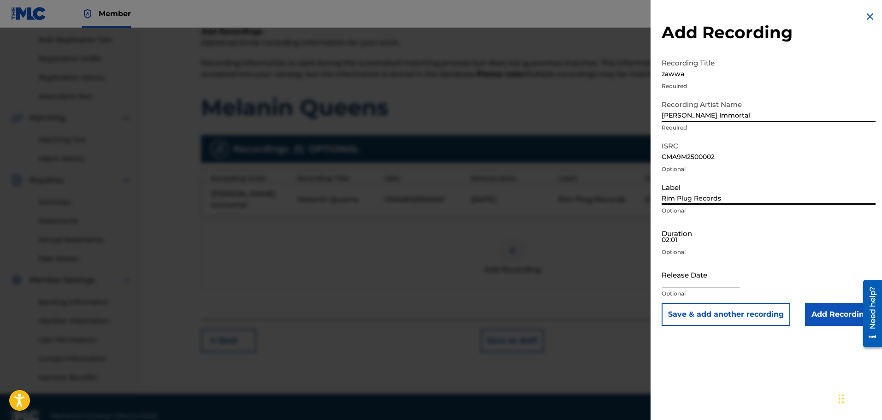
click at [675, 197] on input "Rim Plug Records" at bounding box center [769, 191] width 214 height 26
type input "Rim Plug Records"
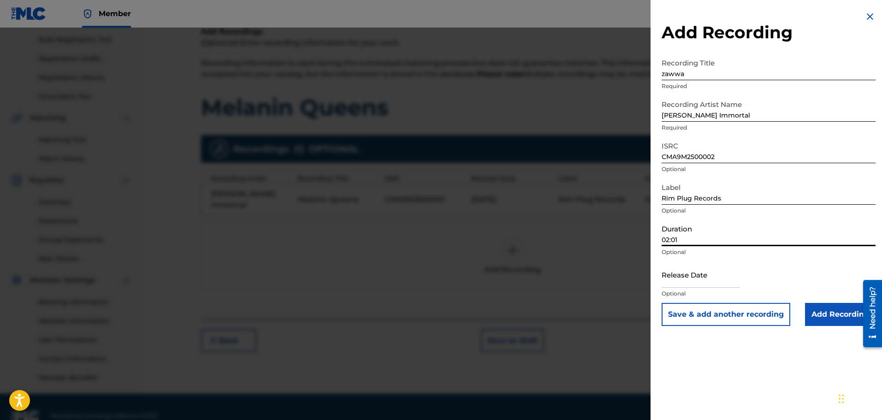
click at [683, 242] on input "02:01" at bounding box center [769, 233] width 214 height 26
type input "02:40"
click at [691, 278] on input "text" at bounding box center [701, 274] width 78 height 26
select select "7"
select select "2025"
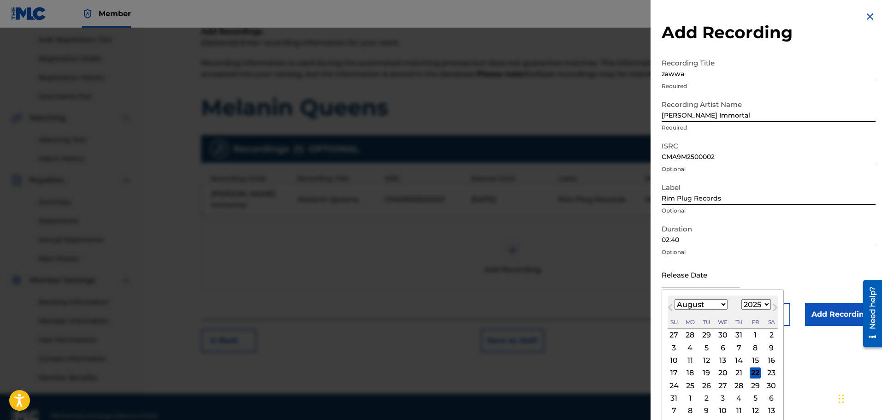
type input "[DATE]"
select select "8"
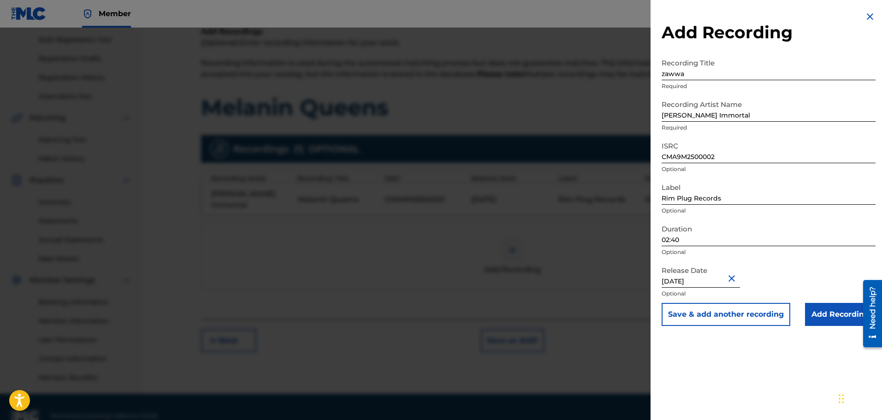
click at [735, 313] on button "Save & add another recording" at bounding box center [726, 314] width 129 height 23
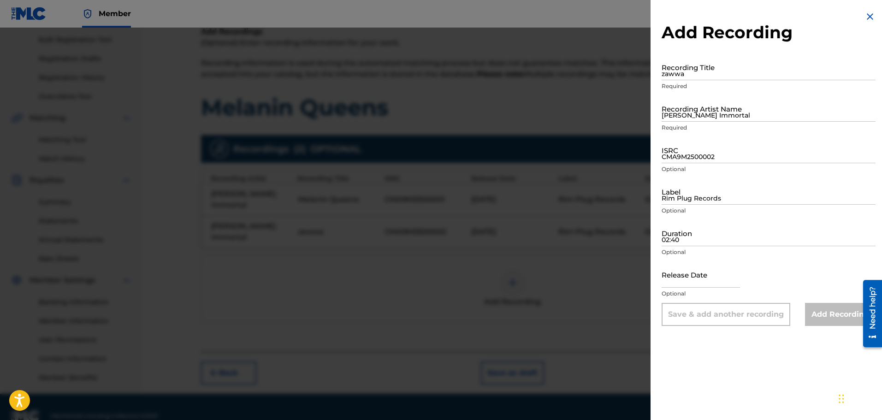
click at [869, 16] on img at bounding box center [869, 16] width 11 height 11
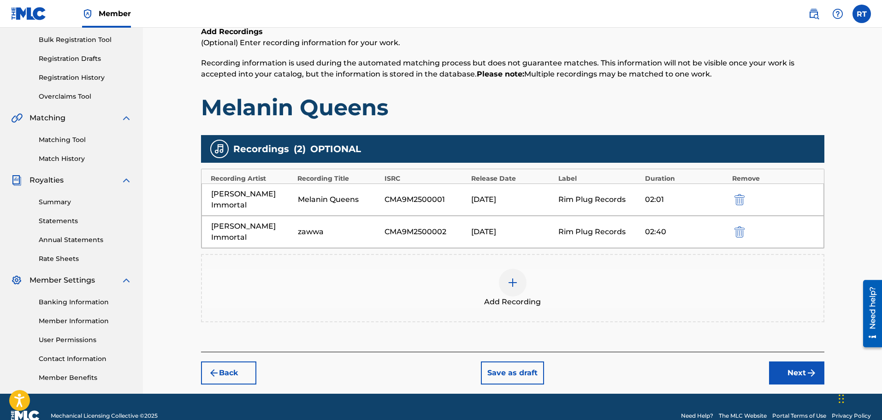
click at [802, 361] on button "Next" at bounding box center [796, 372] width 55 height 23
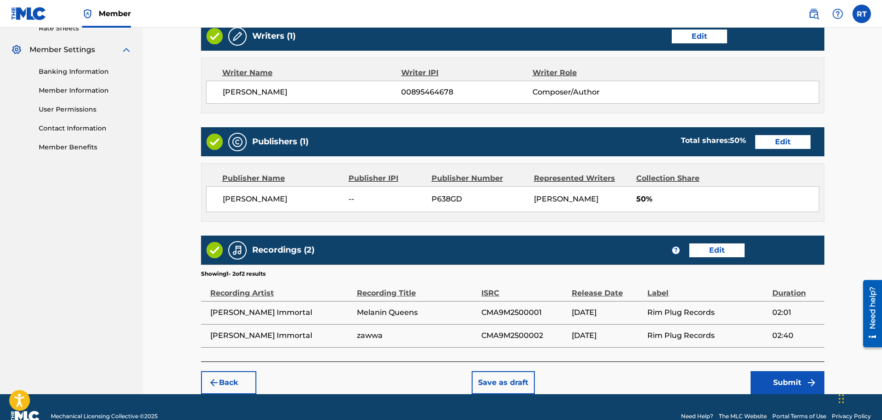
scroll to position [383, 0]
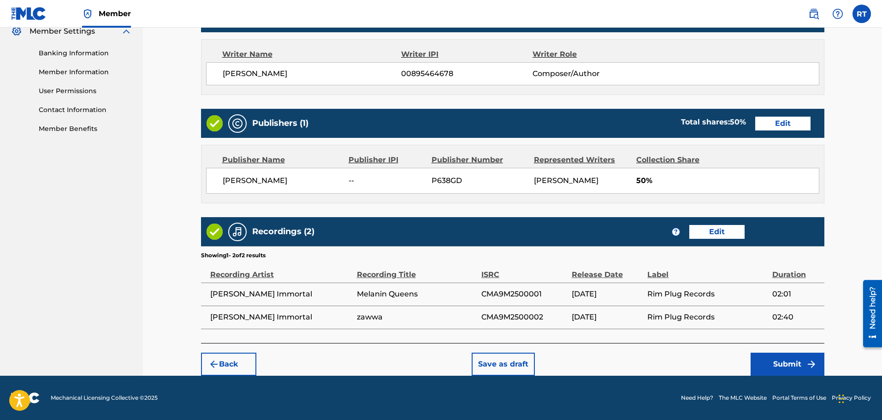
click at [779, 112] on div "Publishers (1) Total shares: 50 % Edit" at bounding box center [512, 123] width 623 height 29
click at [789, 123] on button "Edit" at bounding box center [782, 124] width 55 height 14
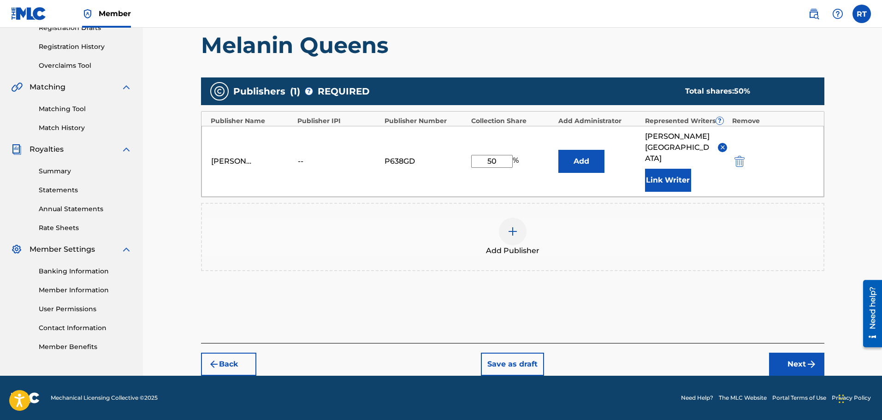
scroll to position [154, 0]
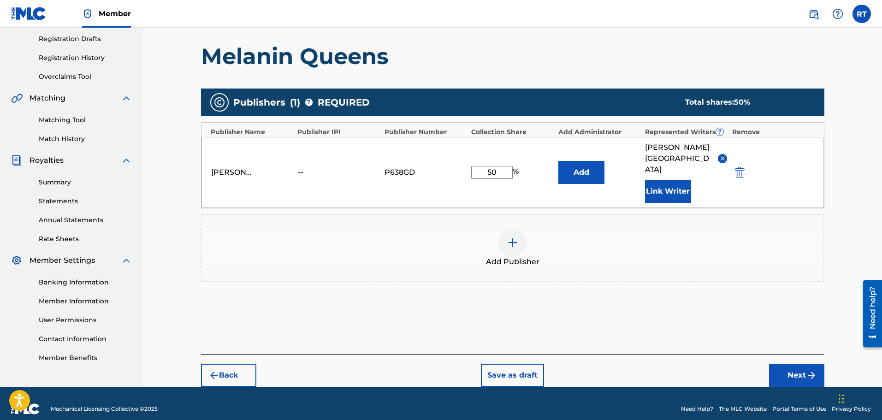
click at [492, 166] on input "50" at bounding box center [491, 172] width 41 height 13
type input "100"
click at [793, 364] on button "Next" at bounding box center [796, 375] width 55 height 23
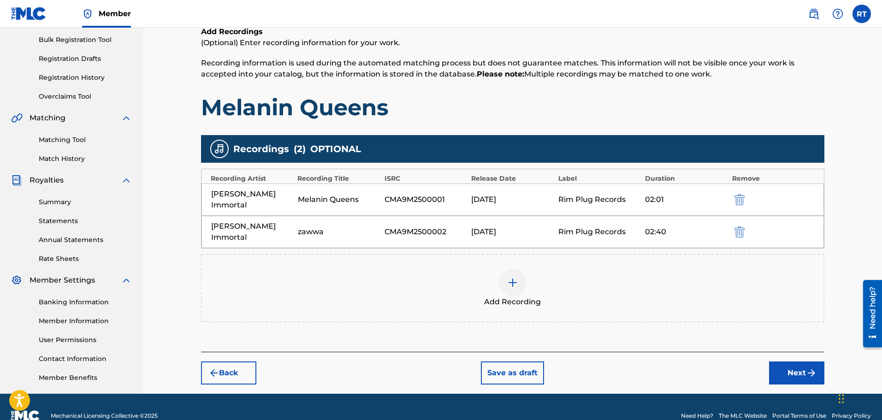
scroll to position [152, 0]
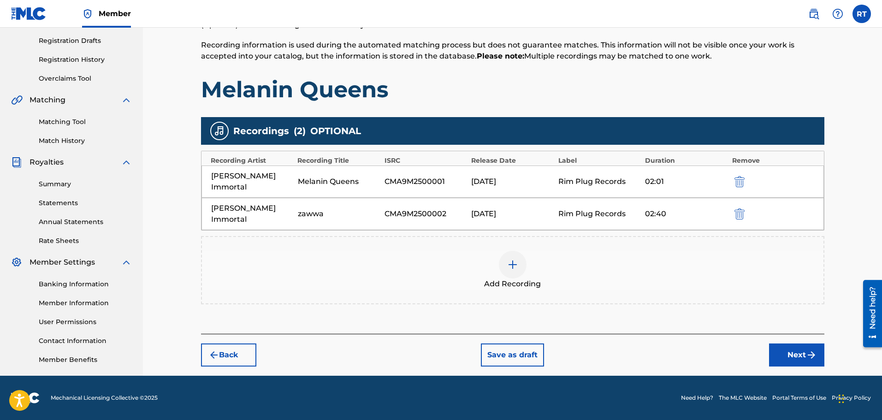
click at [800, 343] on button "Next" at bounding box center [796, 354] width 55 height 23
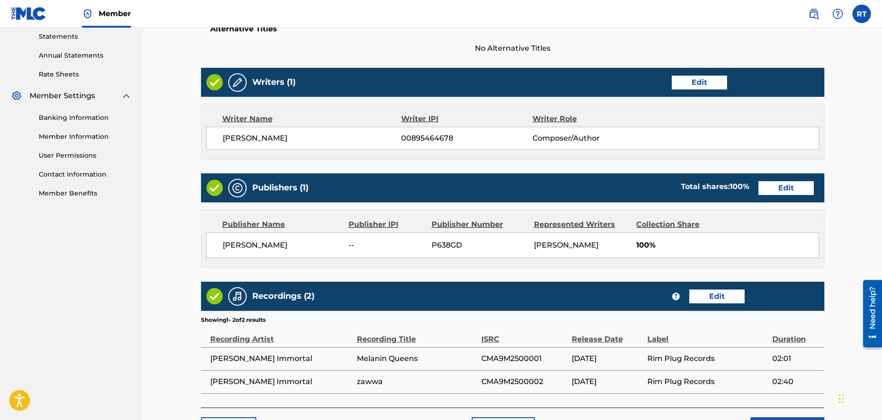
scroll to position [383, 0]
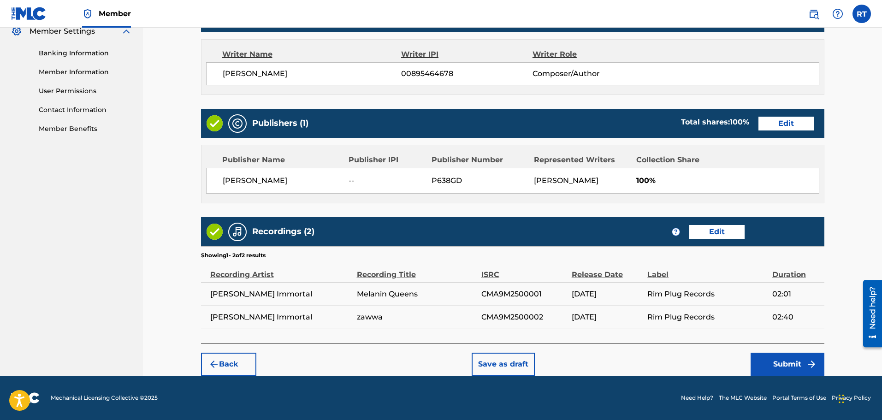
click at [789, 359] on button "Submit" at bounding box center [787, 364] width 74 height 23
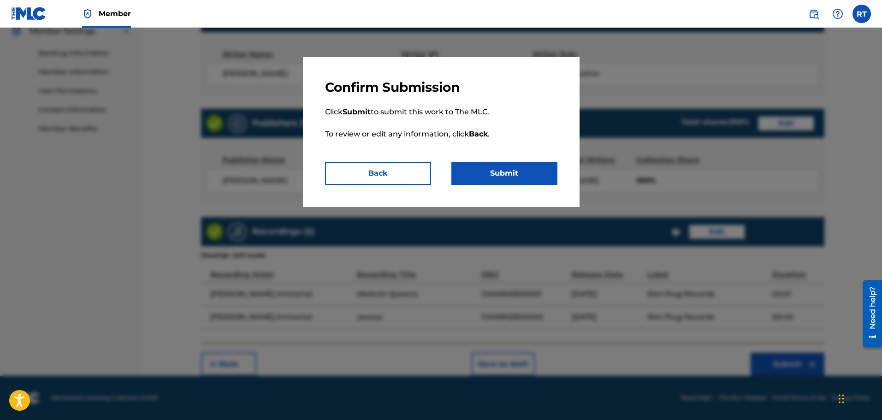
click at [510, 171] on button "Submit" at bounding box center [504, 173] width 106 height 23
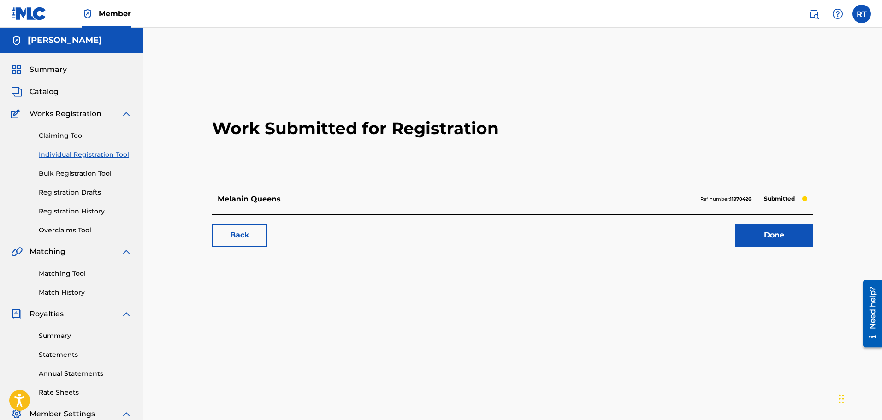
click at [774, 239] on link "Done" at bounding box center [774, 235] width 78 height 23
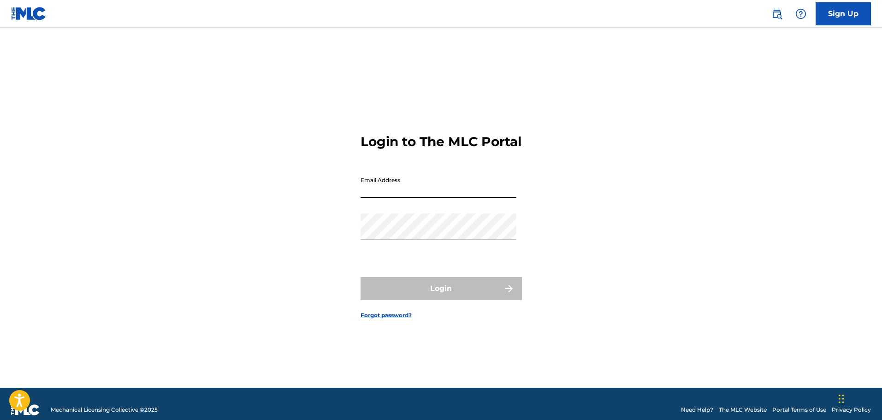
click at [374, 187] on input "Email Address" at bounding box center [438, 185] width 156 height 26
type input "[EMAIL_ADDRESS][DOMAIN_NAME]"
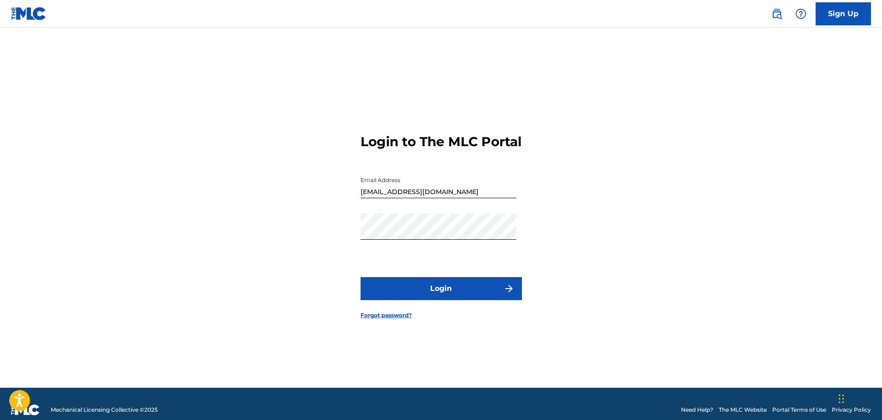
click at [441, 285] on button "Login" at bounding box center [440, 288] width 161 height 23
